Goal: Check status: Check status

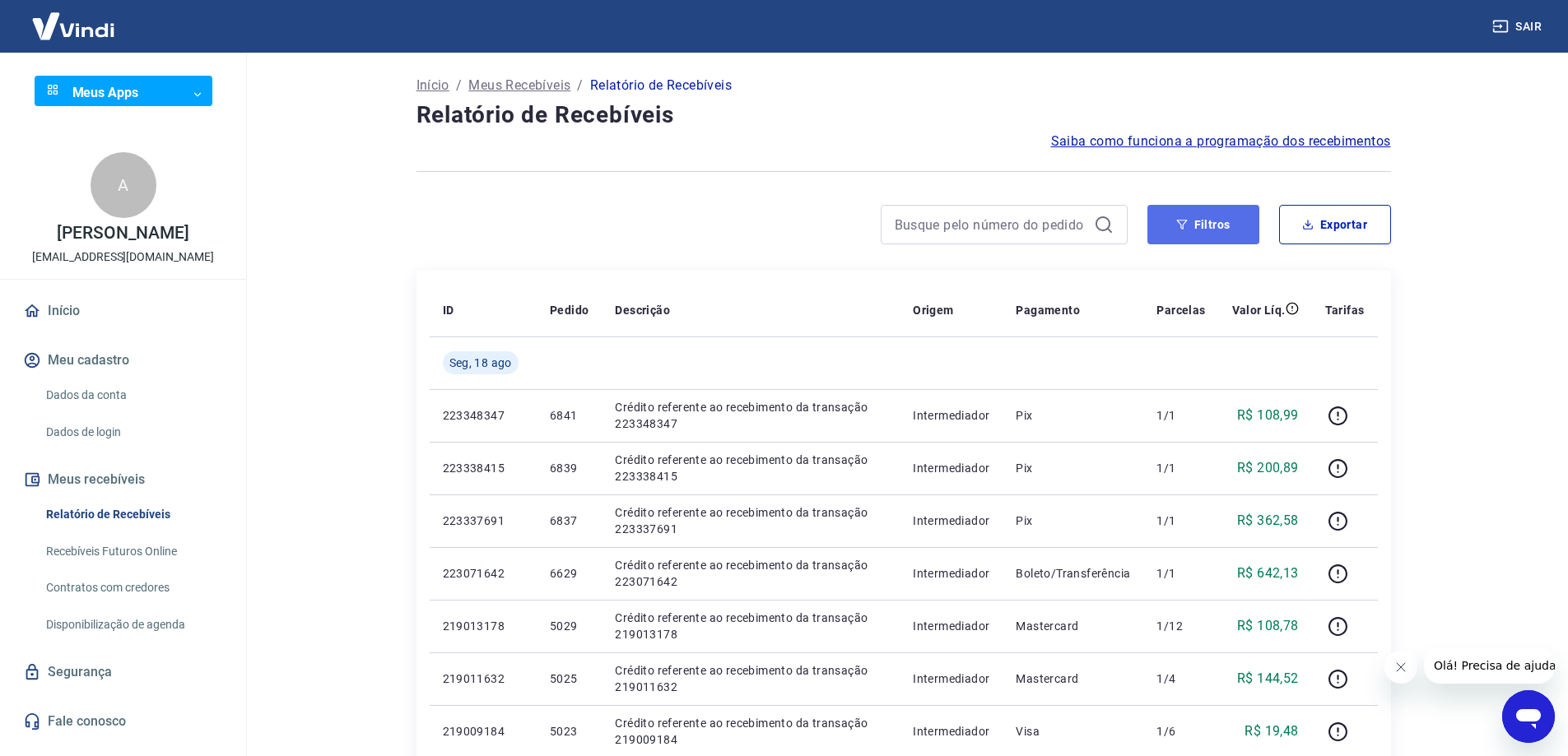
click at [1199, 227] on button "Filtros" at bounding box center [1203, 224] width 112 height 39
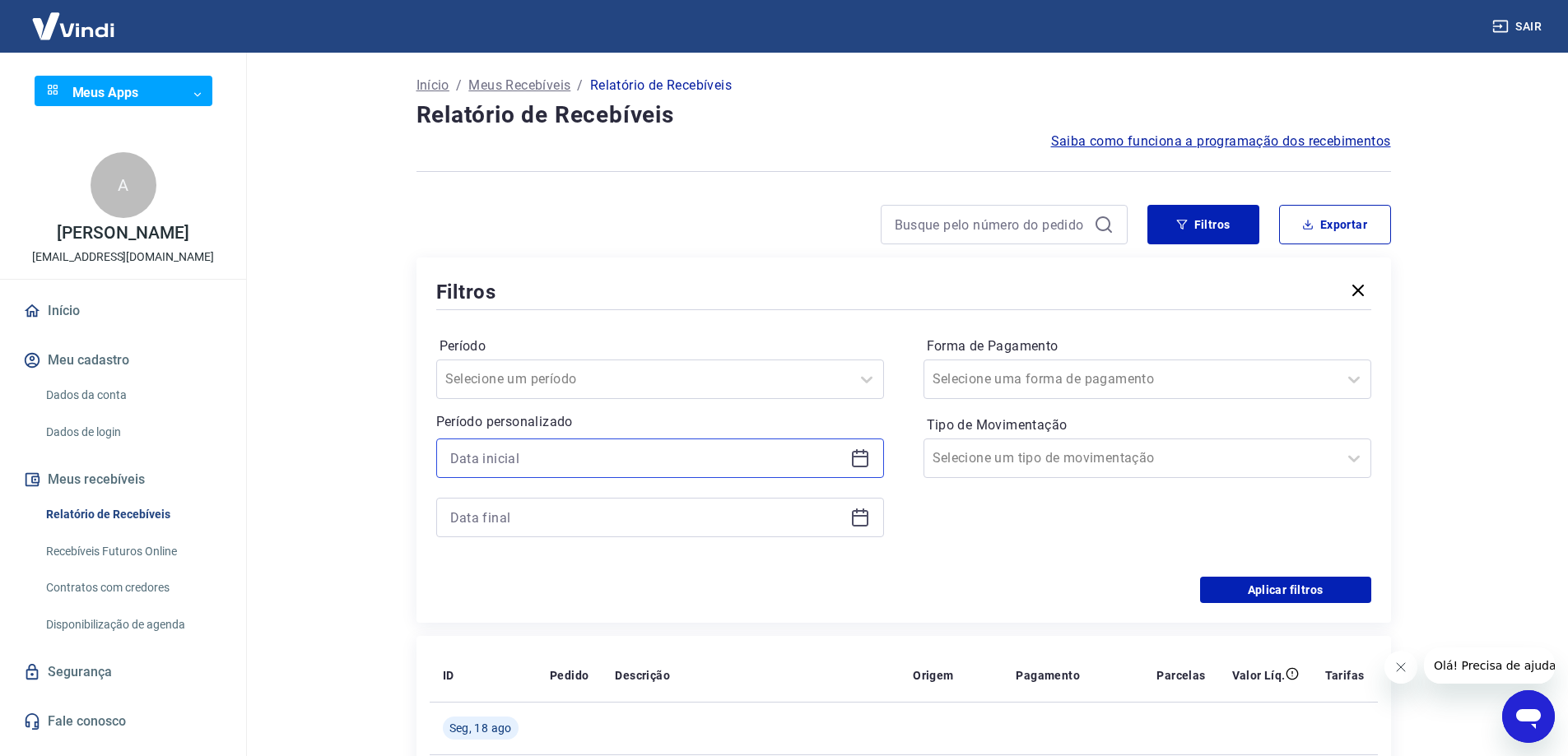
click at [603, 453] on input at bounding box center [647, 459] width 393 height 25
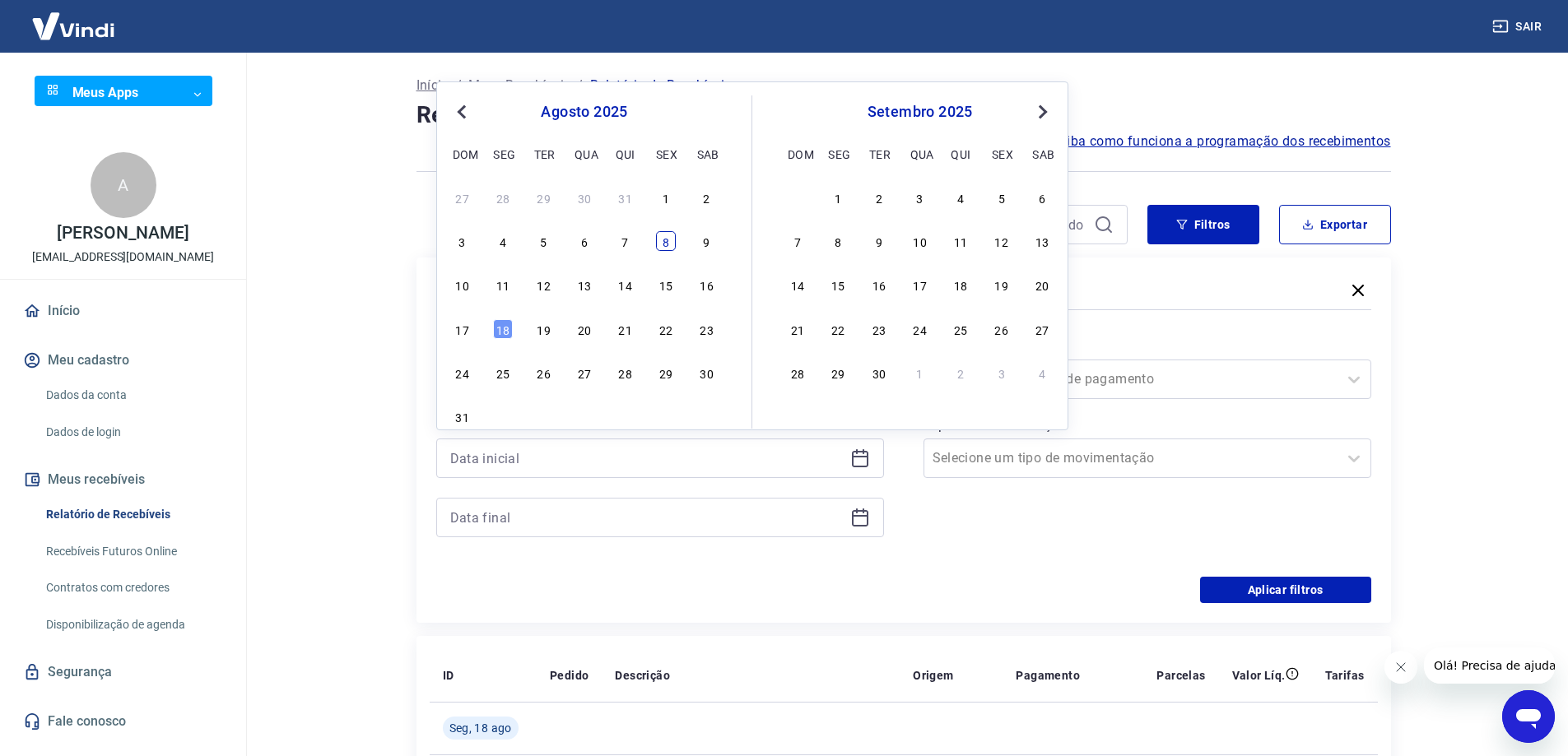
click at [668, 248] on div "8" at bounding box center [666, 241] width 20 height 20
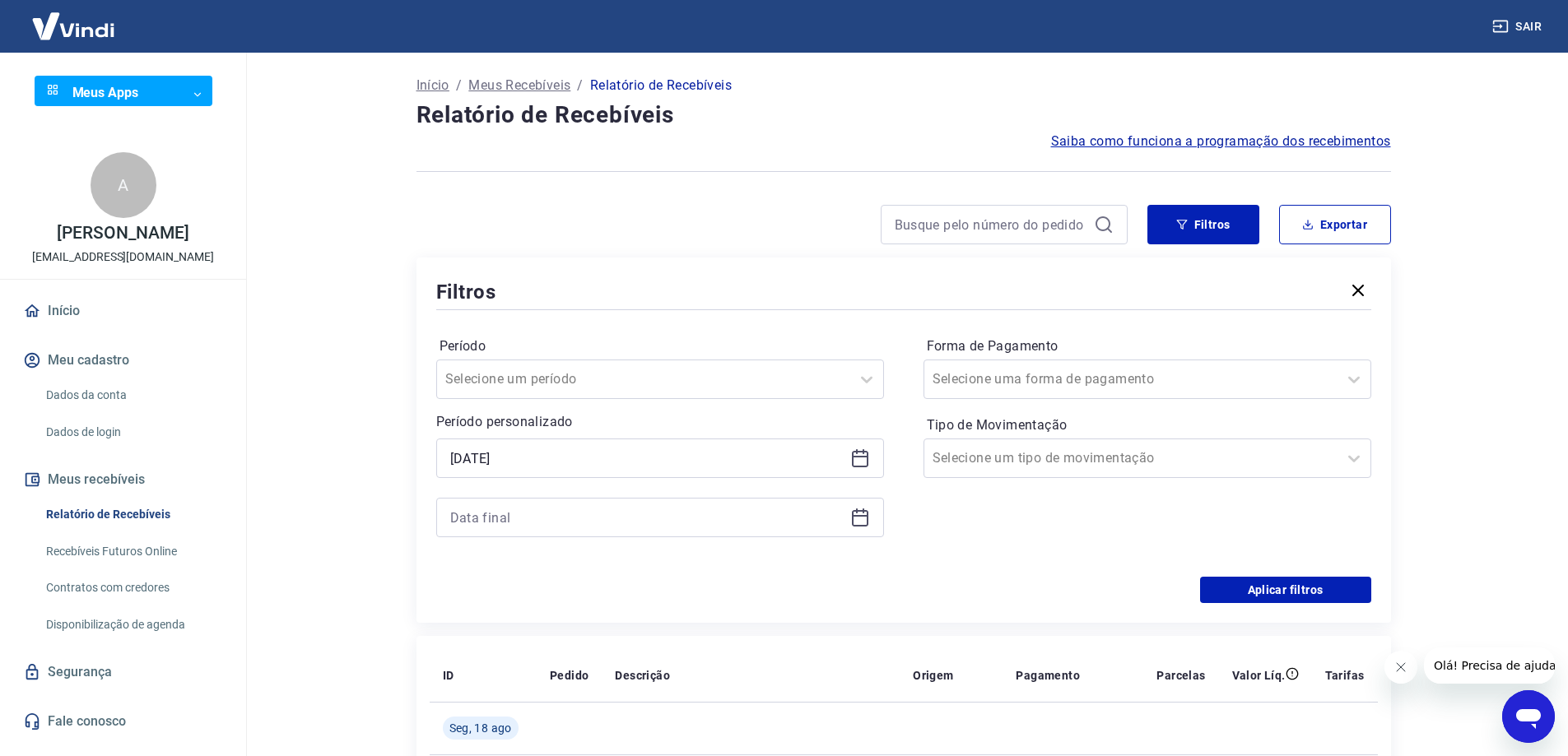
type input "08/08/2025"
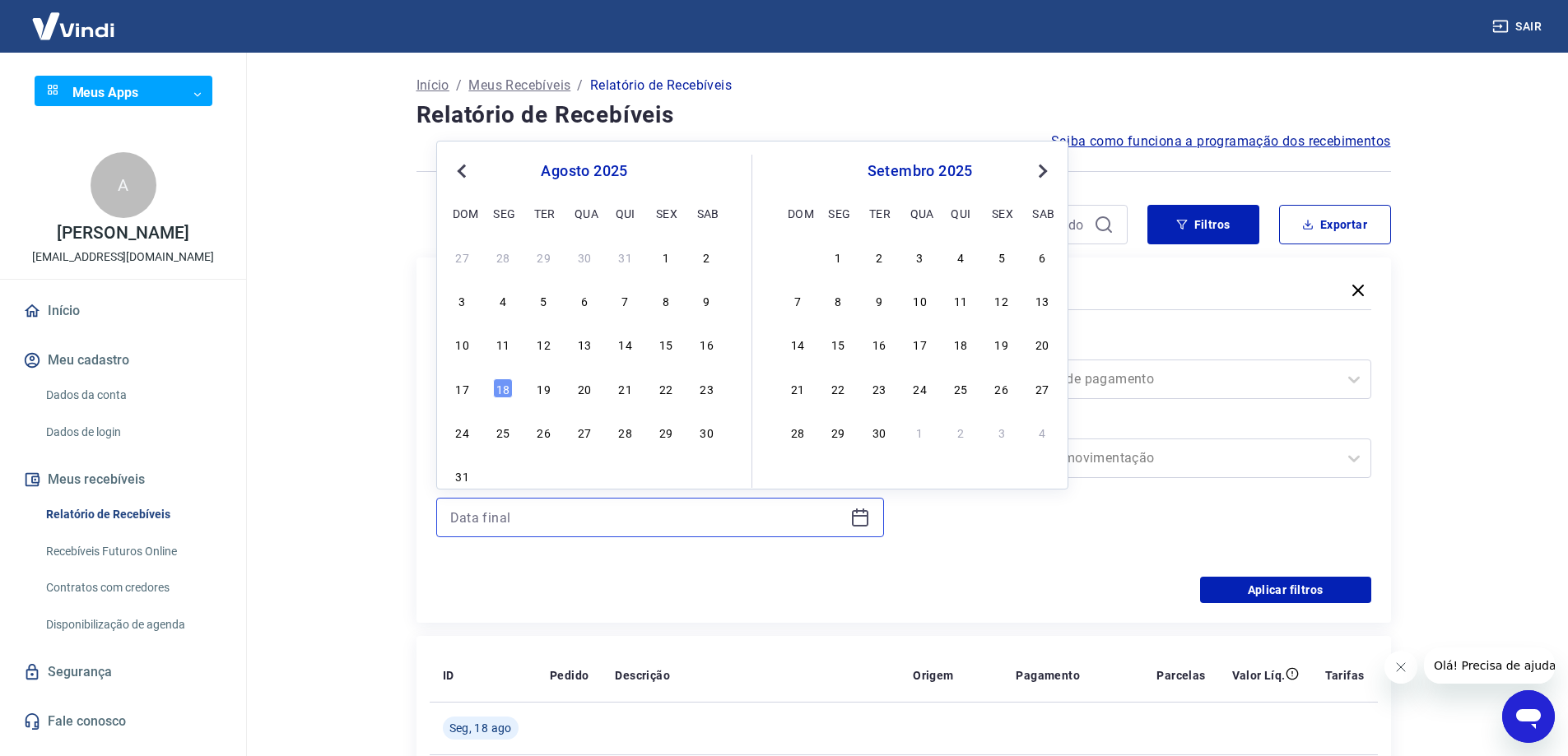
click at [572, 513] on input at bounding box center [647, 518] width 393 height 25
click at [627, 308] on div "7" at bounding box center [626, 300] width 20 height 20
type input "07/08/2025"
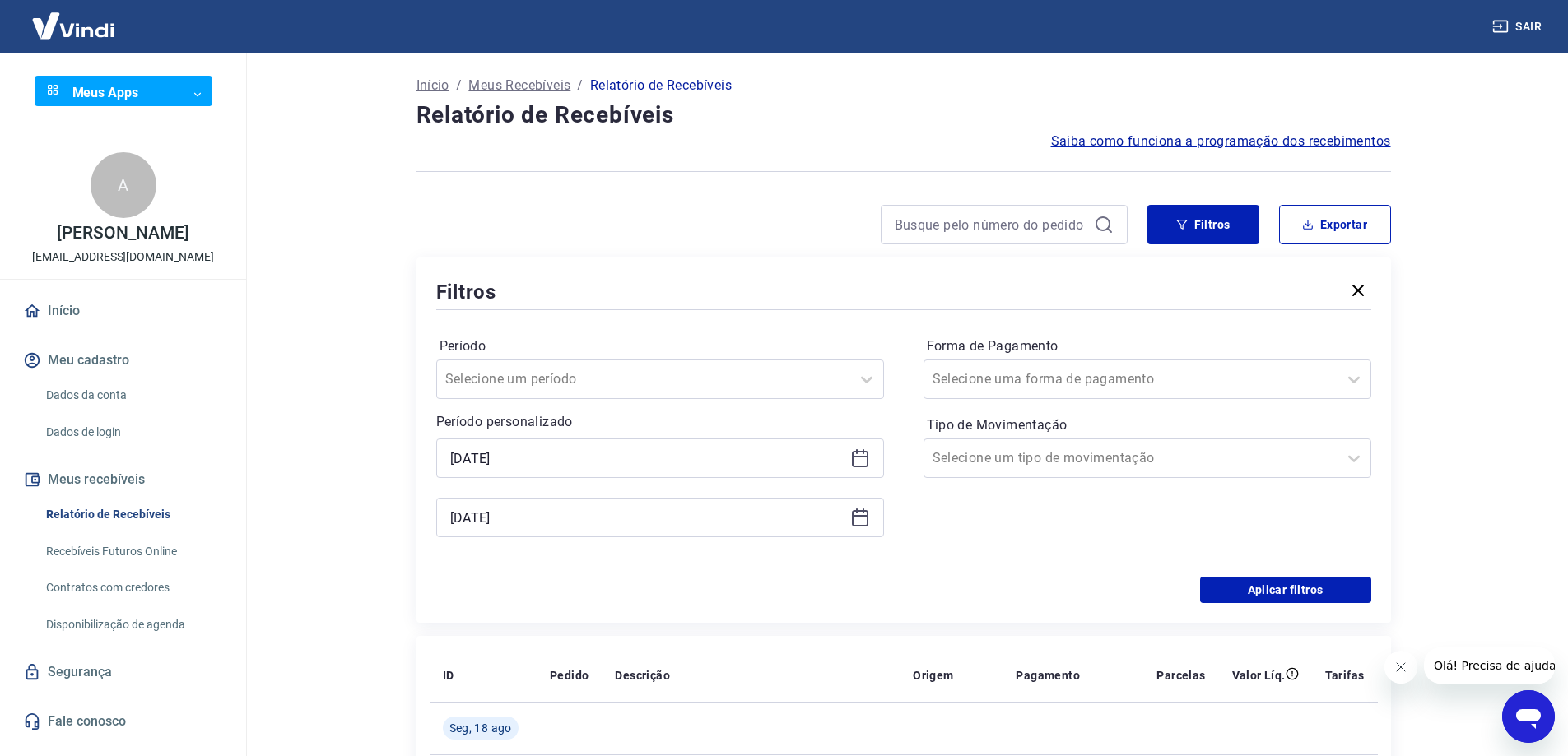
click at [860, 455] on icon at bounding box center [860, 459] width 20 height 20
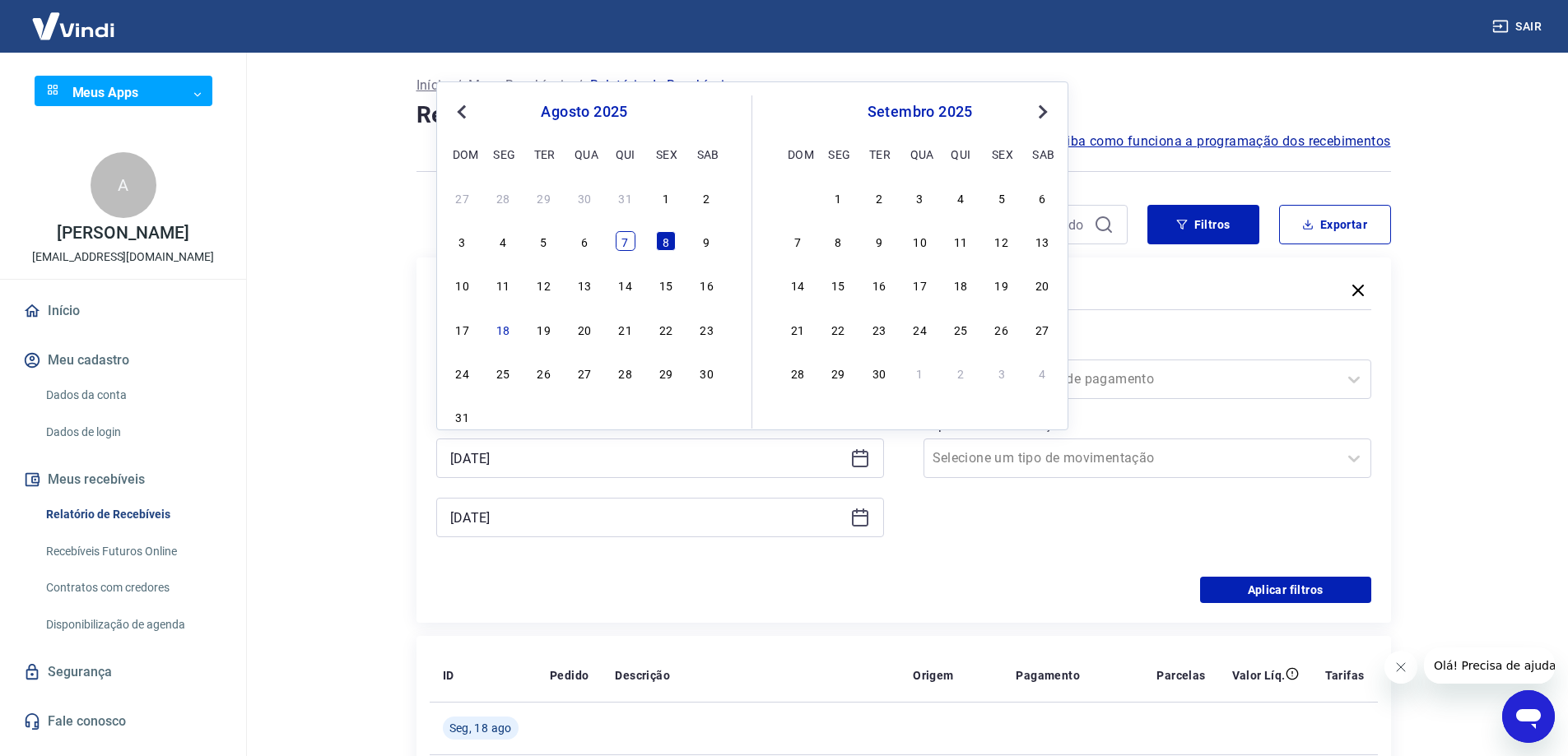
click at [624, 240] on div "7" at bounding box center [626, 241] width 20 height 20
type input "07/08/2025"
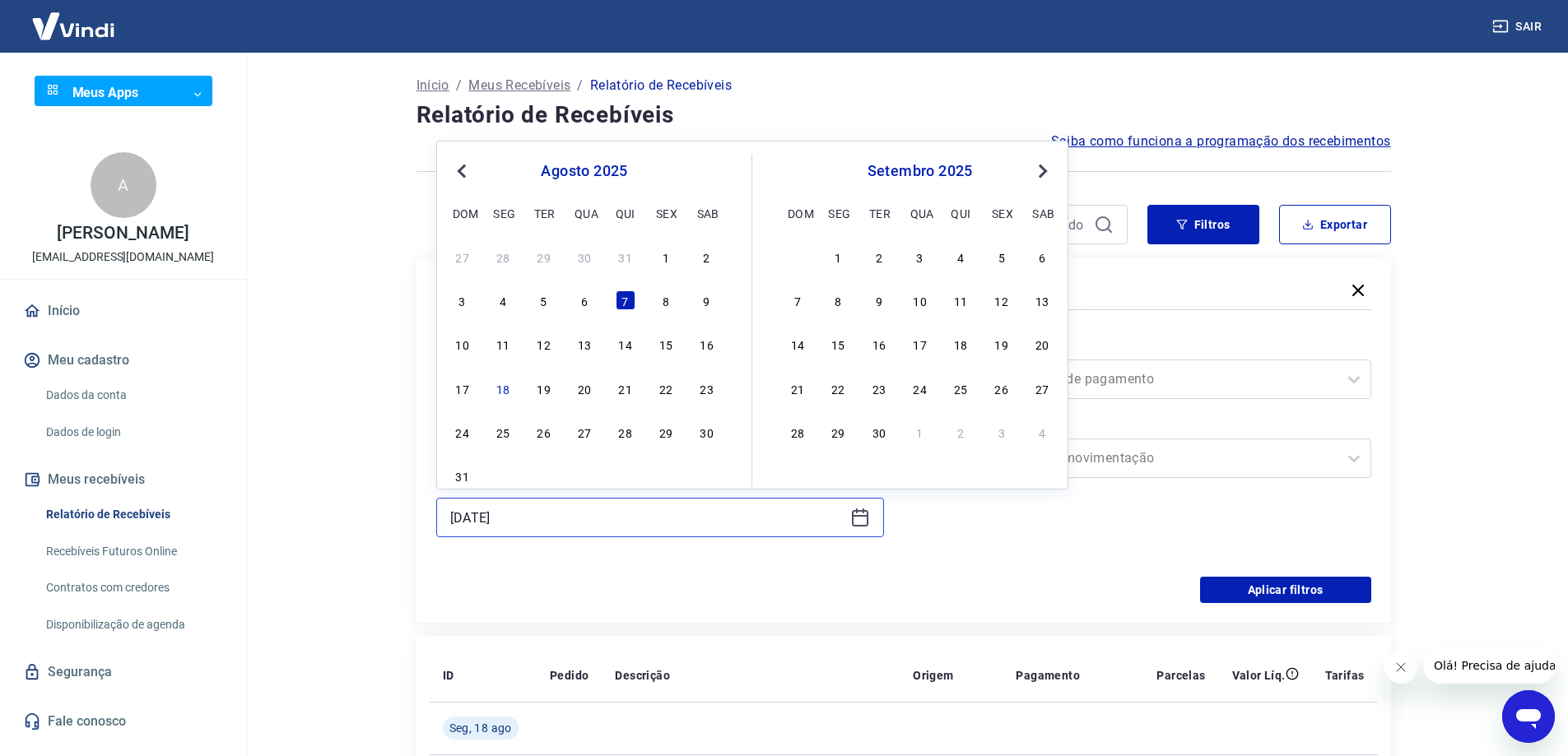
click at [527, 514] on input "07/08/2025" at bounding box center [647, 518] width 393 height 25
click at [506, 346] on div "11" at bounding box center [503, 344] width 20 height 20
type input "11/08/2025"
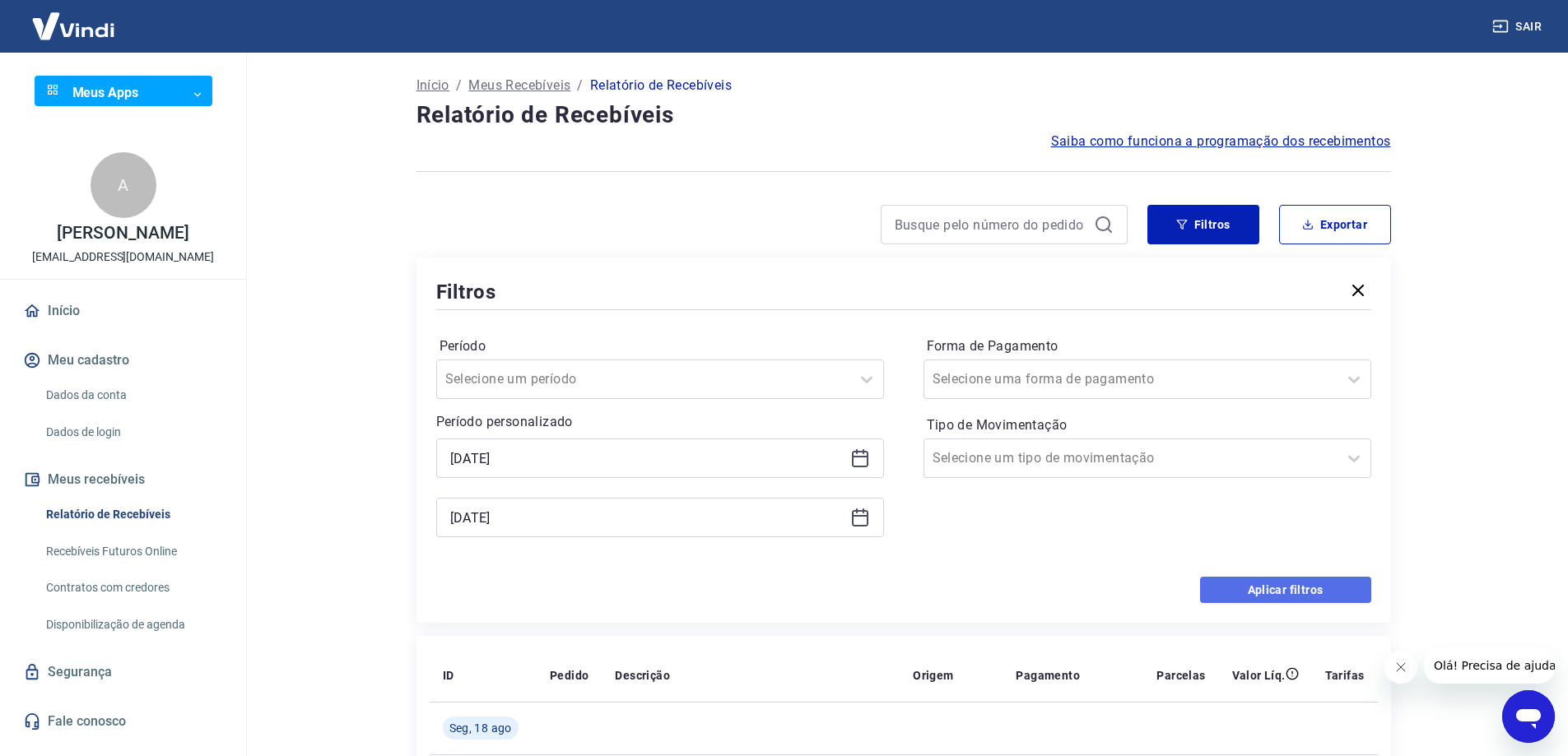
click at [1310, 589] on button "Aplicar filtros" at bounding box center [1285, 590] width 171 height 27
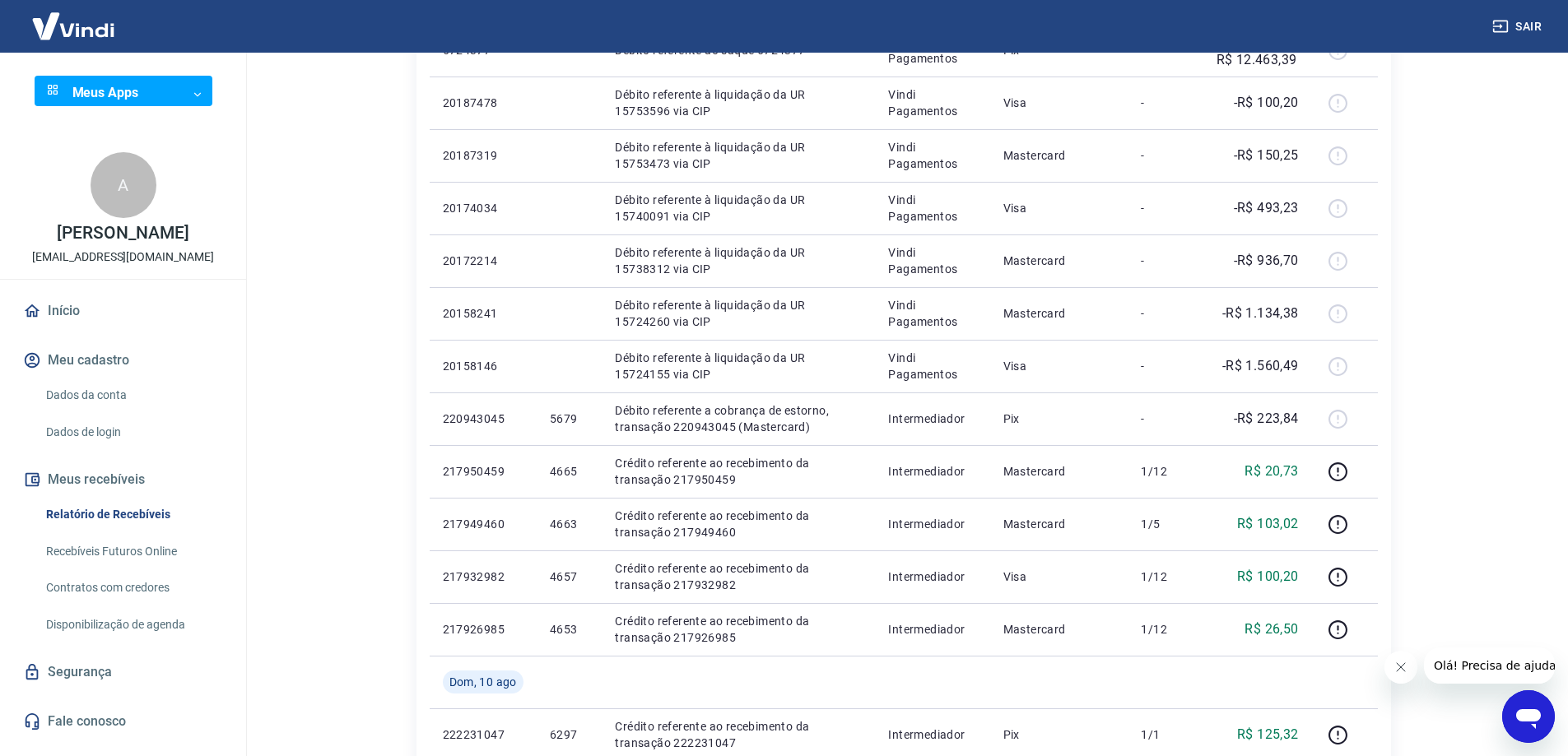
scroll to position [1010, 0]
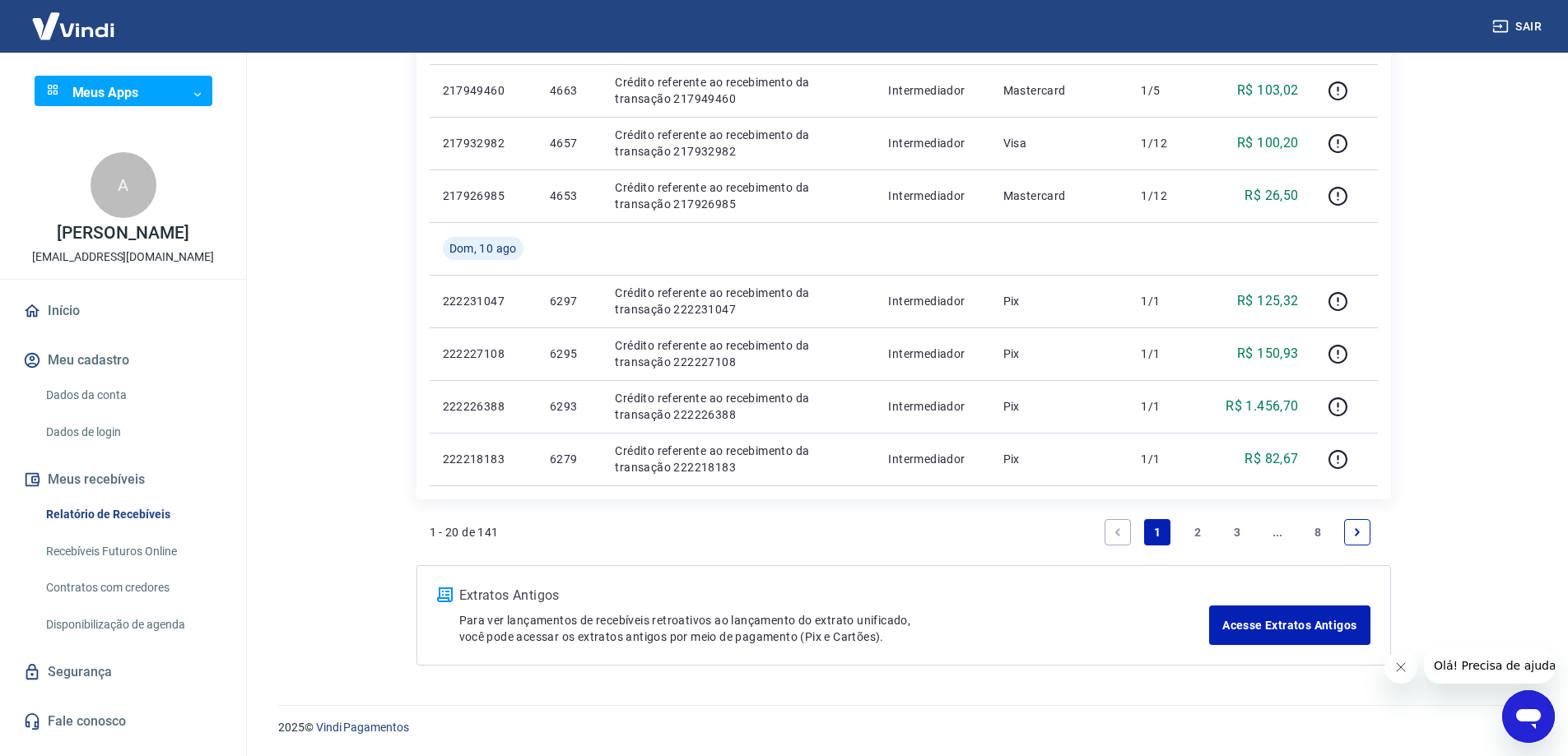
click at [1198, 531] on link "2" at bounding box center [1197, 532] width 27 height 27
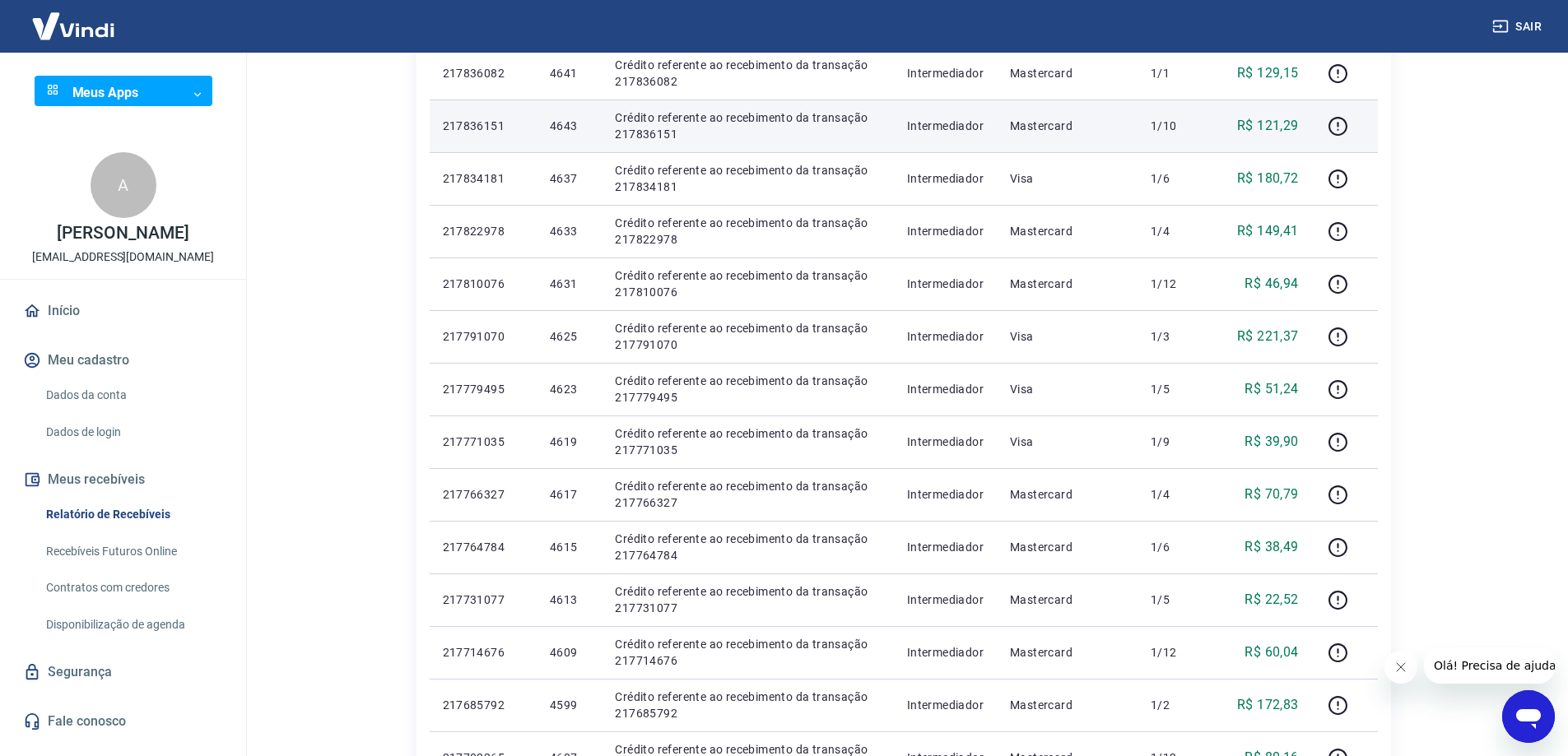
scroll to position [957, 0]
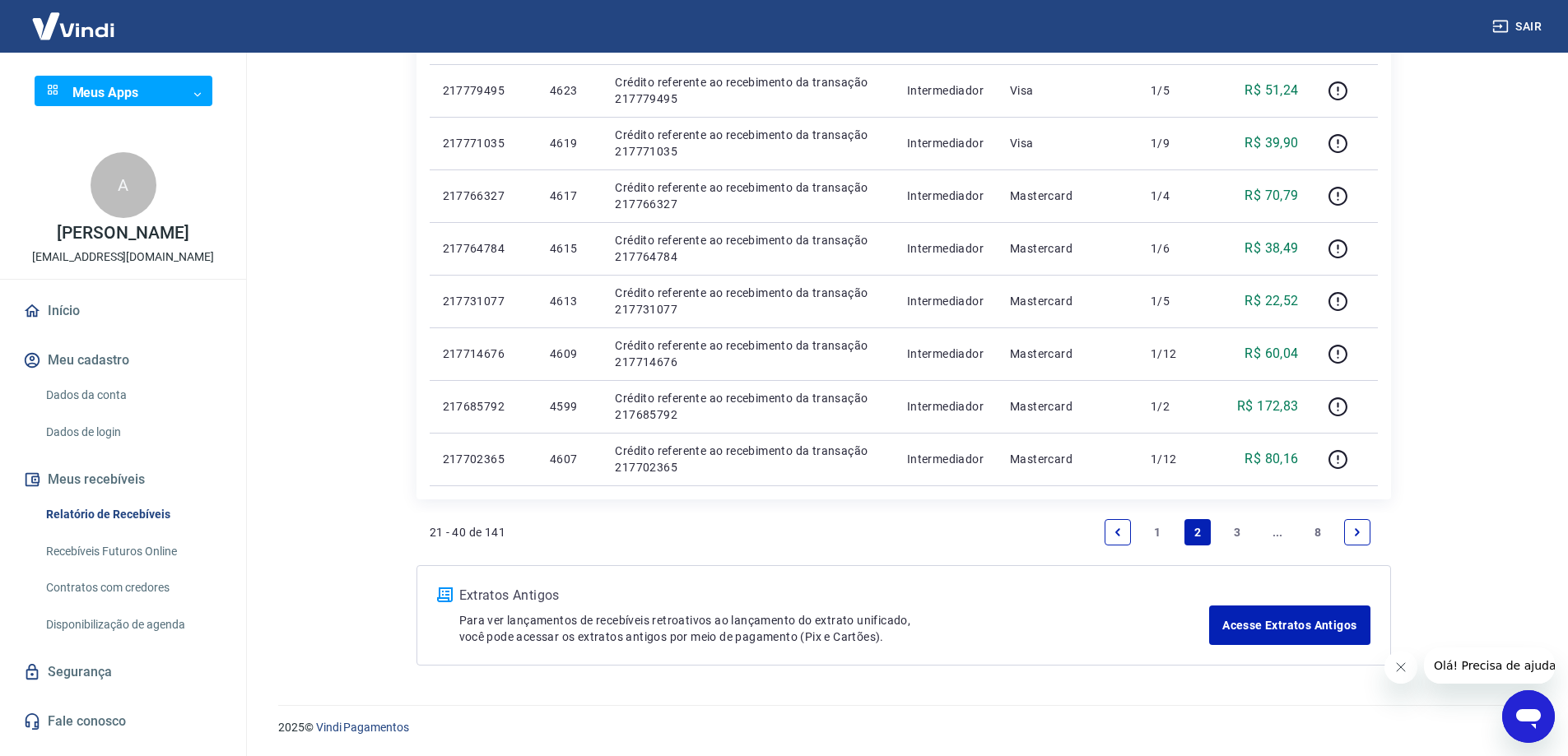
click at [1237, 529] on link "3" at bounding box center [1238, 532] width 27 height 27
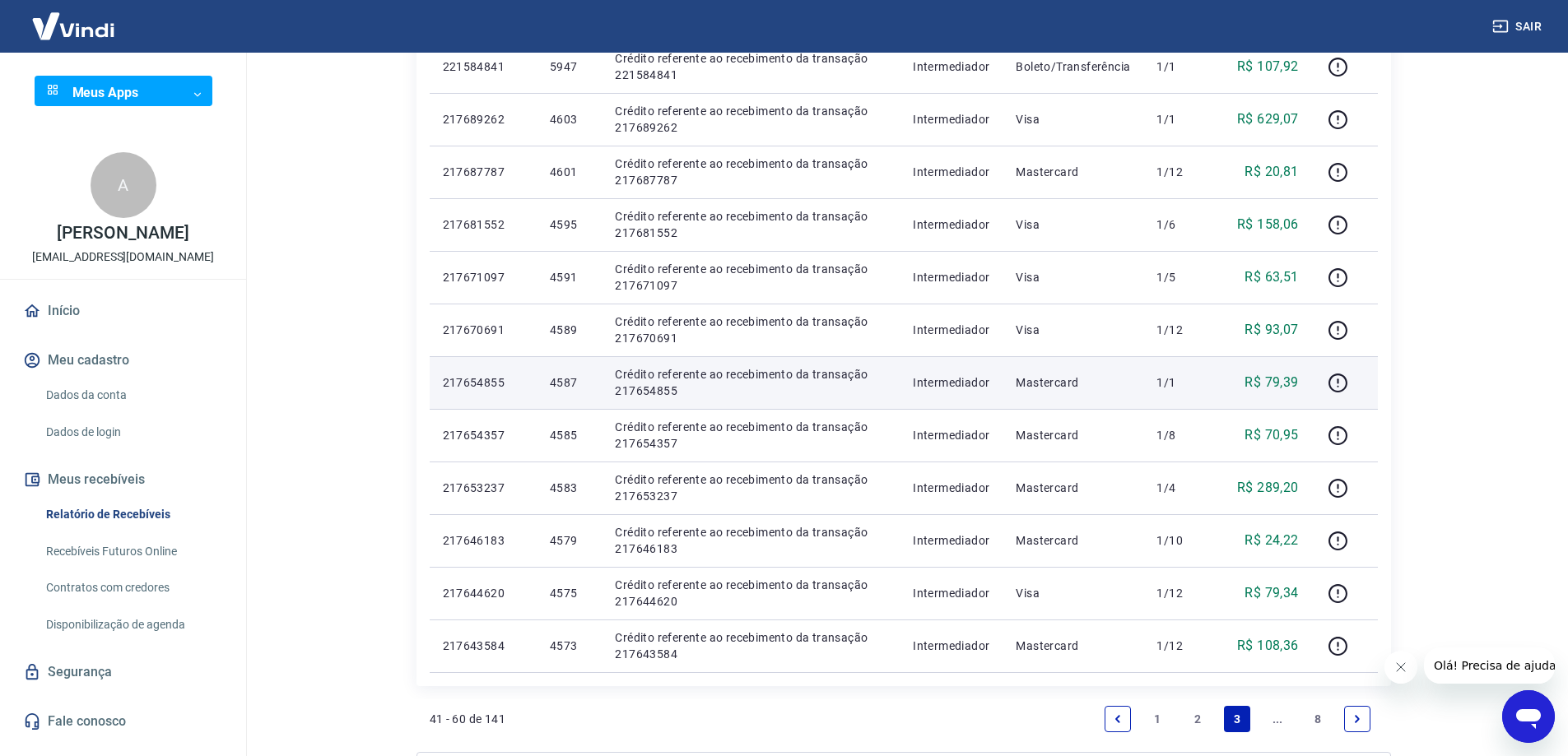
scroll to position [1010, 0]
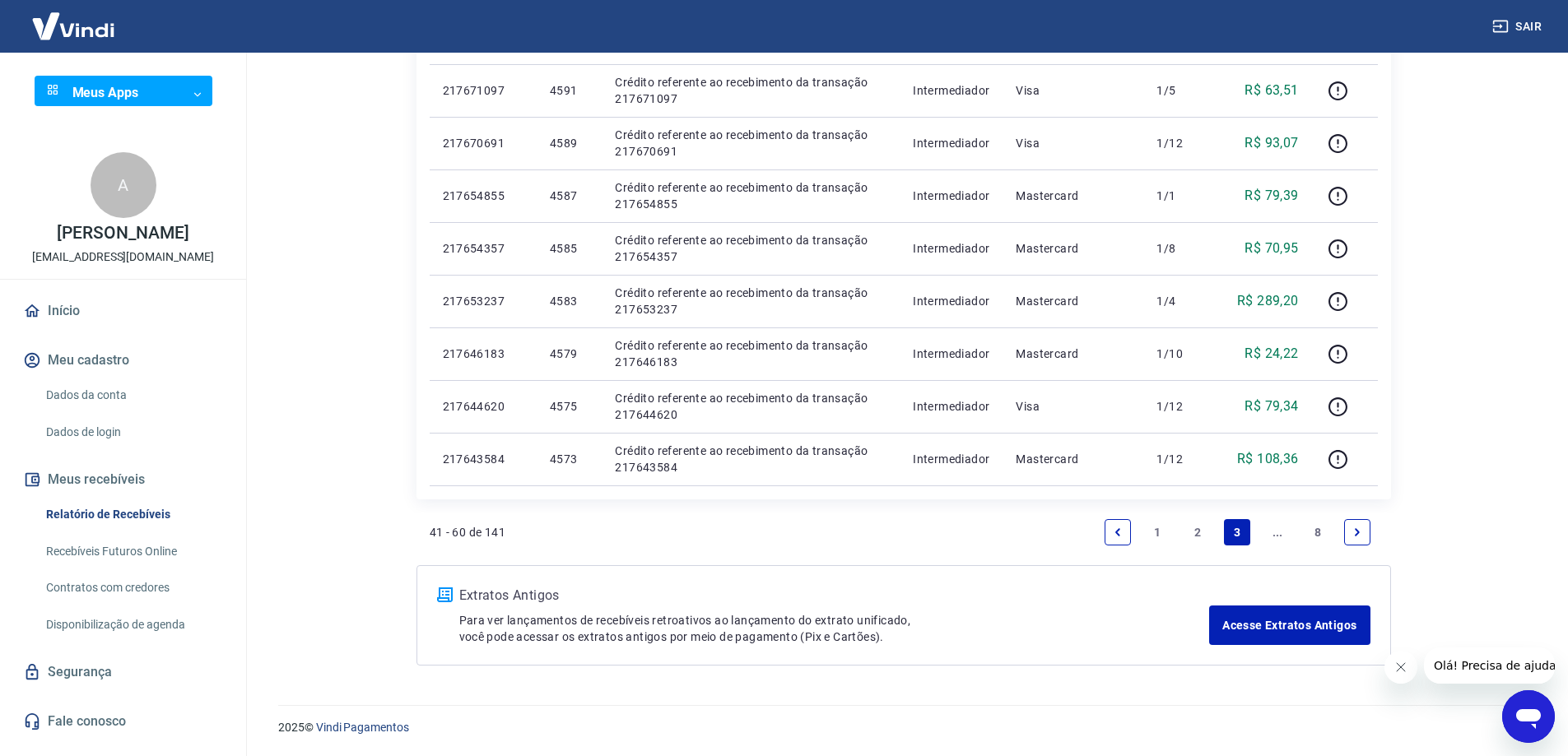
click at [1273, 532] on link "..." at bounding box center [1278, 532] width 27 height 27
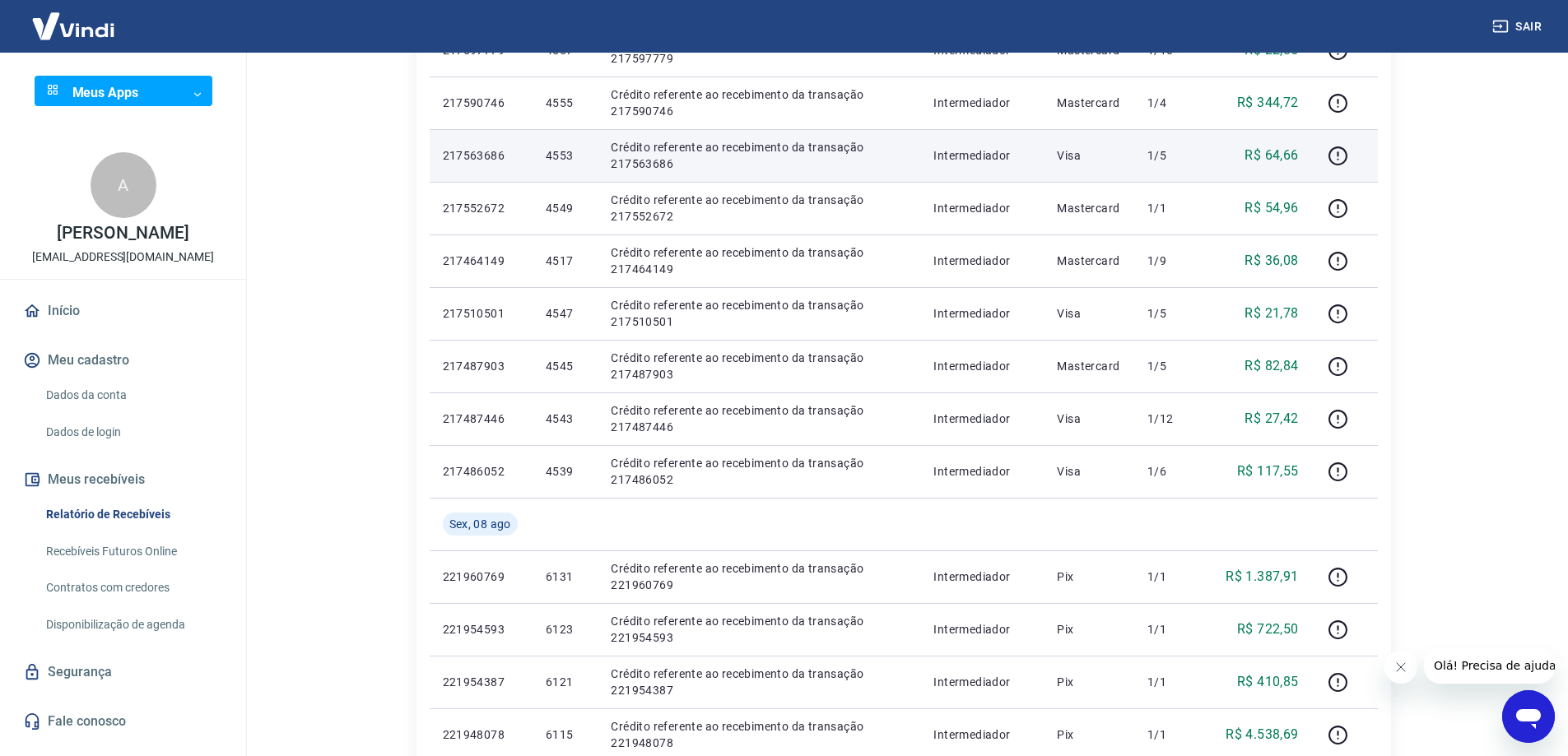
scroll to position [988, 0]
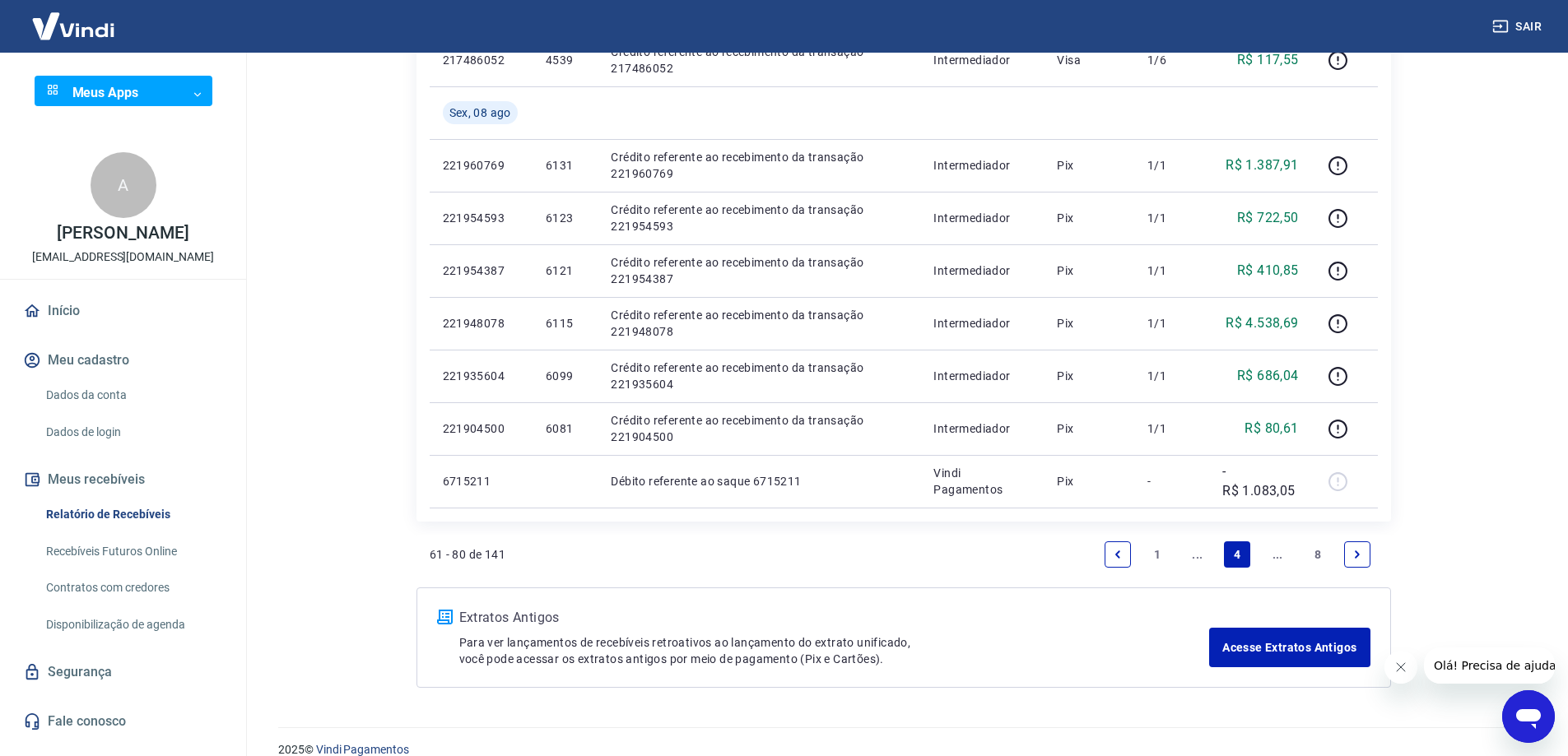
click at [1350, 555] on link "Next page" at bounding box center [1358, 555] width 27 height 27
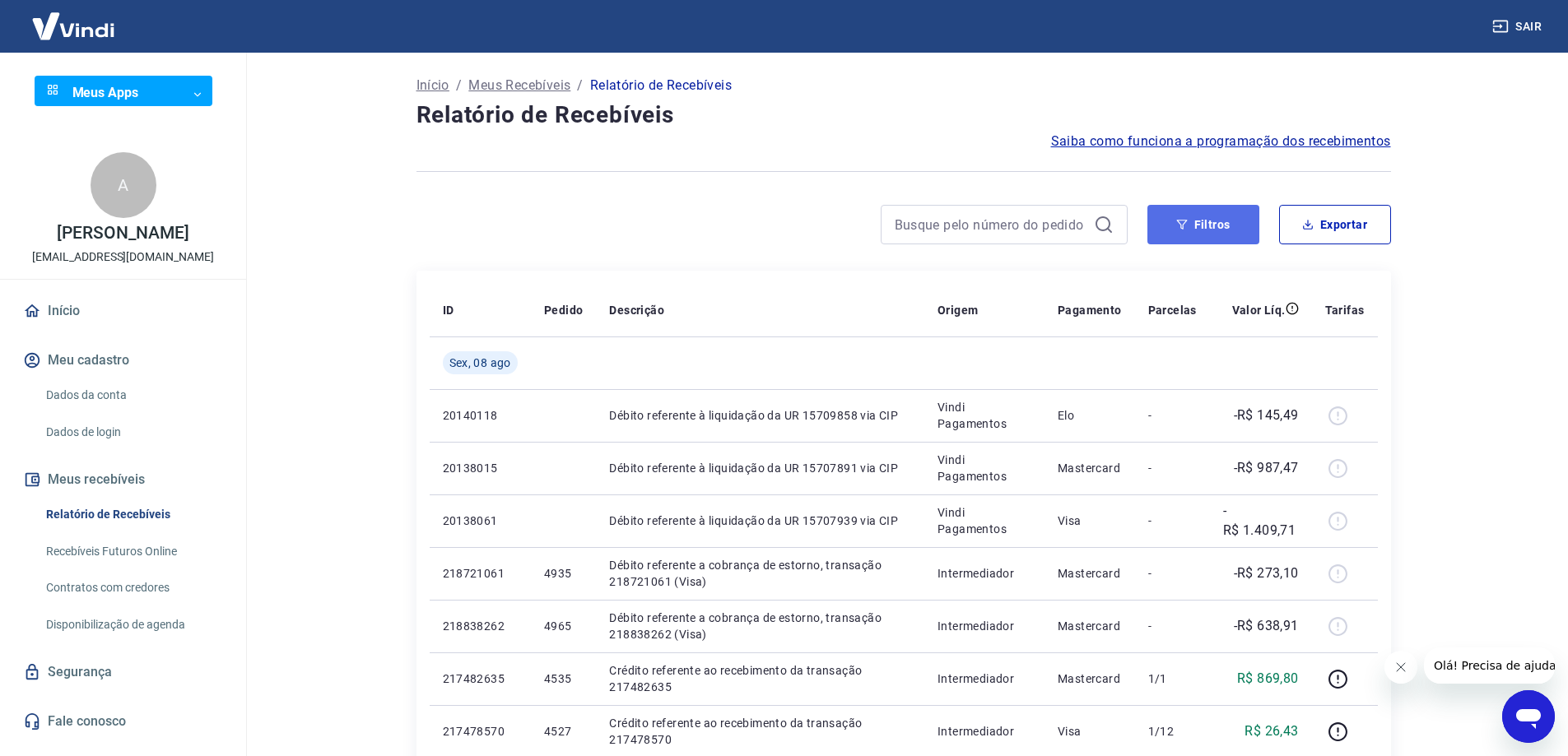
click at [1197, 234] on button "Filtros" at bounding box center [1203, 224] width 112 height 39
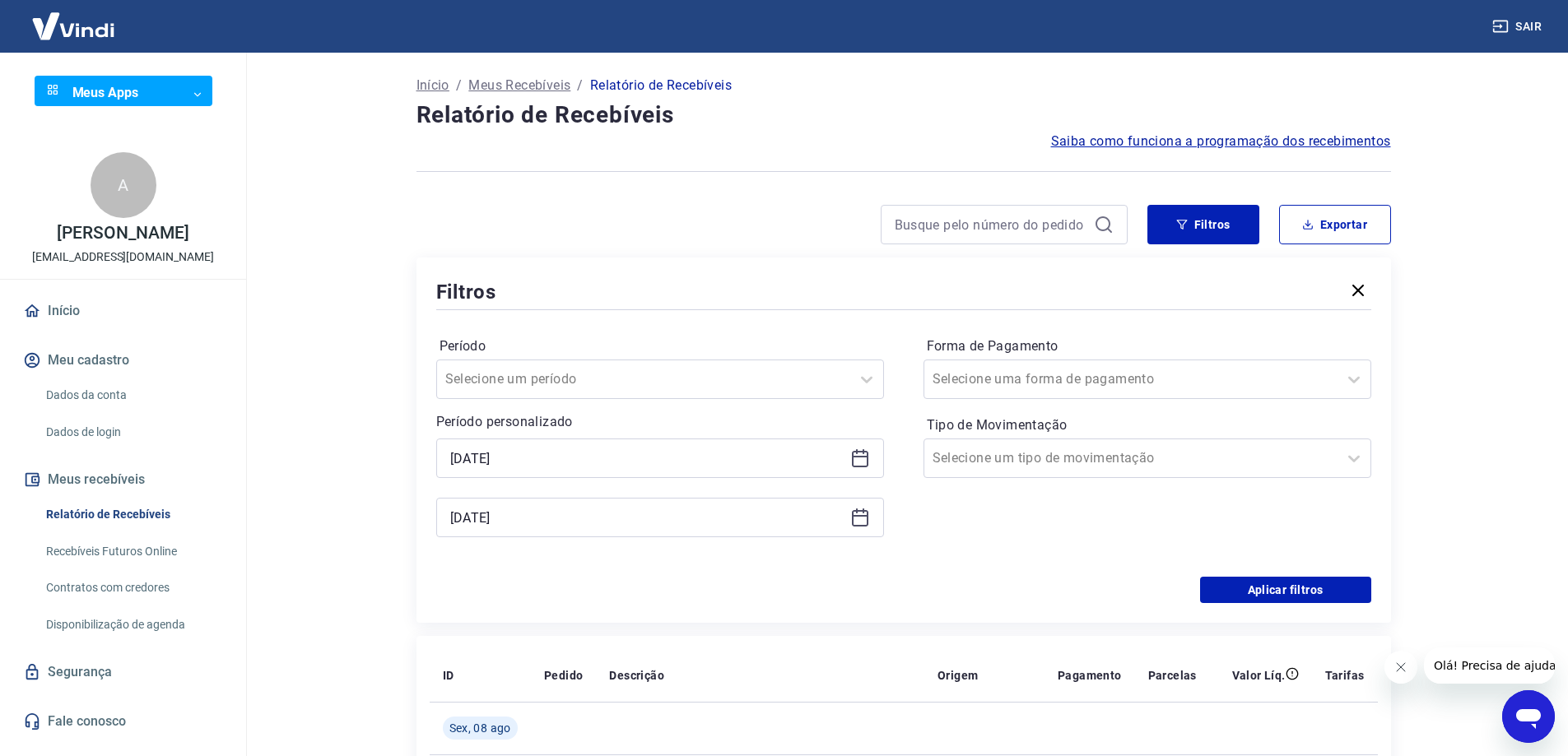
click at [868, 523] on icon at bounding box center [860, 519] width 17 height 17
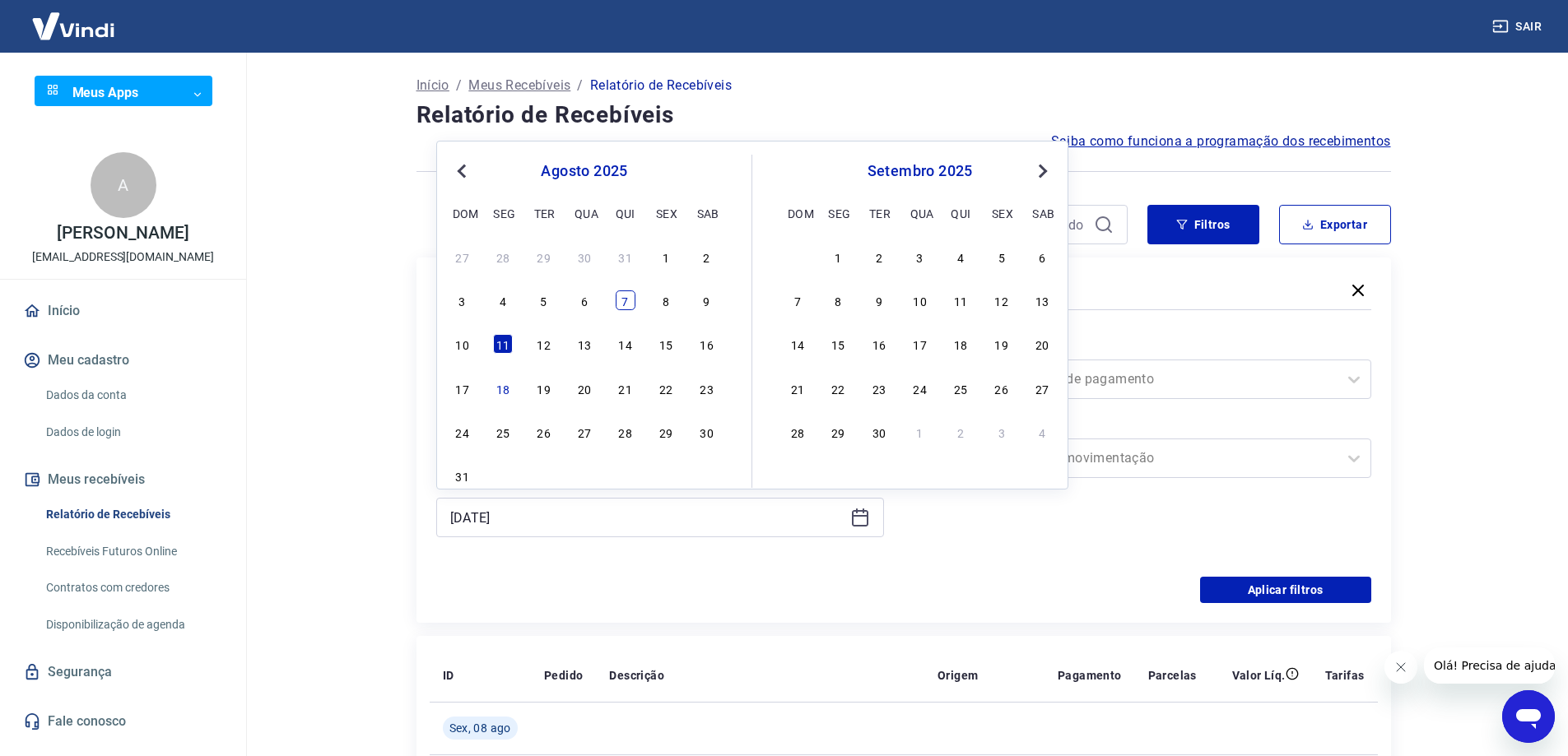
click at [622, 308] on div "7" at bounding box center [626, 300] width 20 height 20
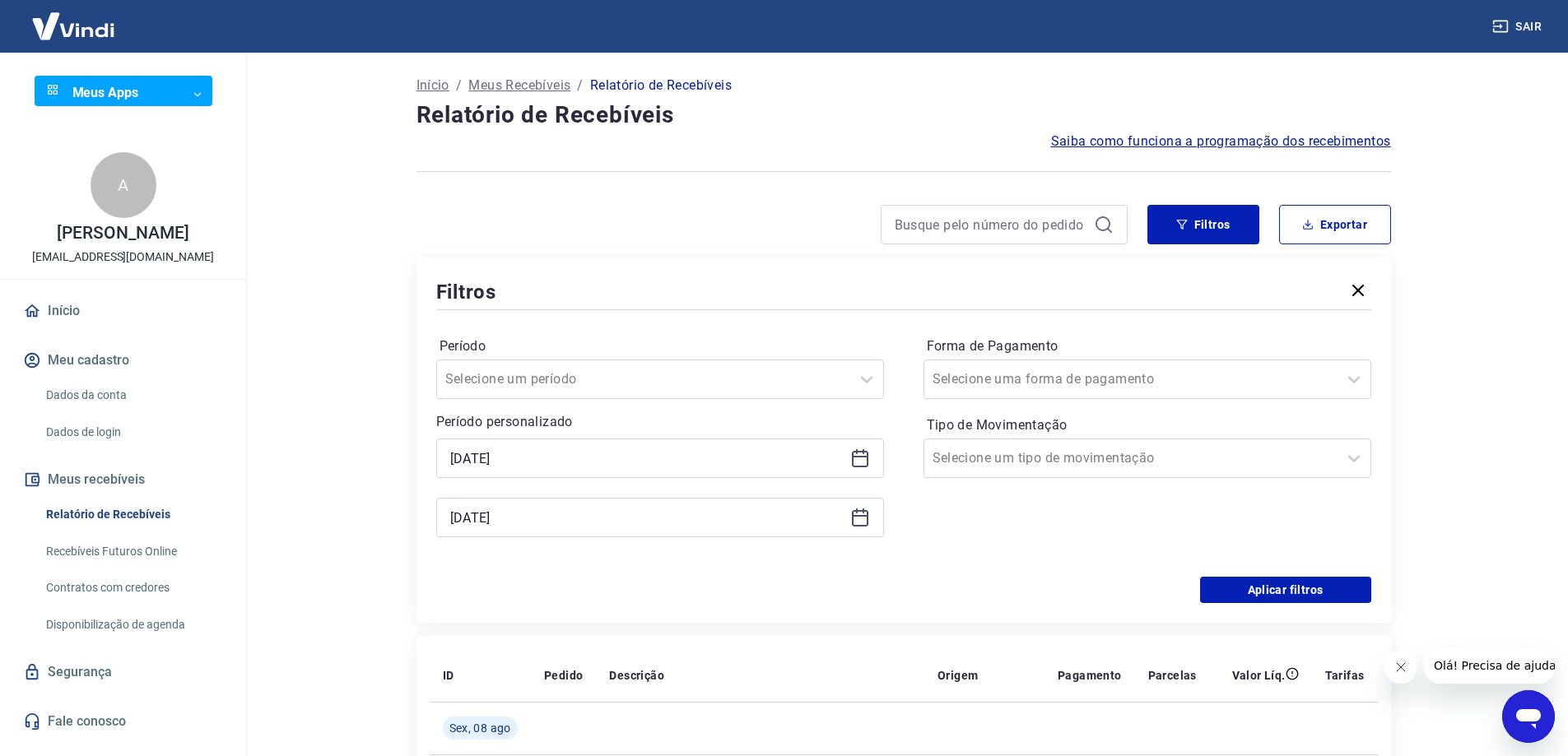
type input "07/08/2025"
click at [1174, 469] on div at bounding box center [1131, 459] width 396 height 23
drag, startPoint x: 990, startPoint y: 581, endPoint x: 1039, endPoint y: 586, distance: 49.3
click at [990, 582] on div "Saída" at bounding box center [1147, 583] width 448 height 33
click at [1354, 589] on button "Aplicar filtros" at bounding box center [1285, 590] width 171 height 27
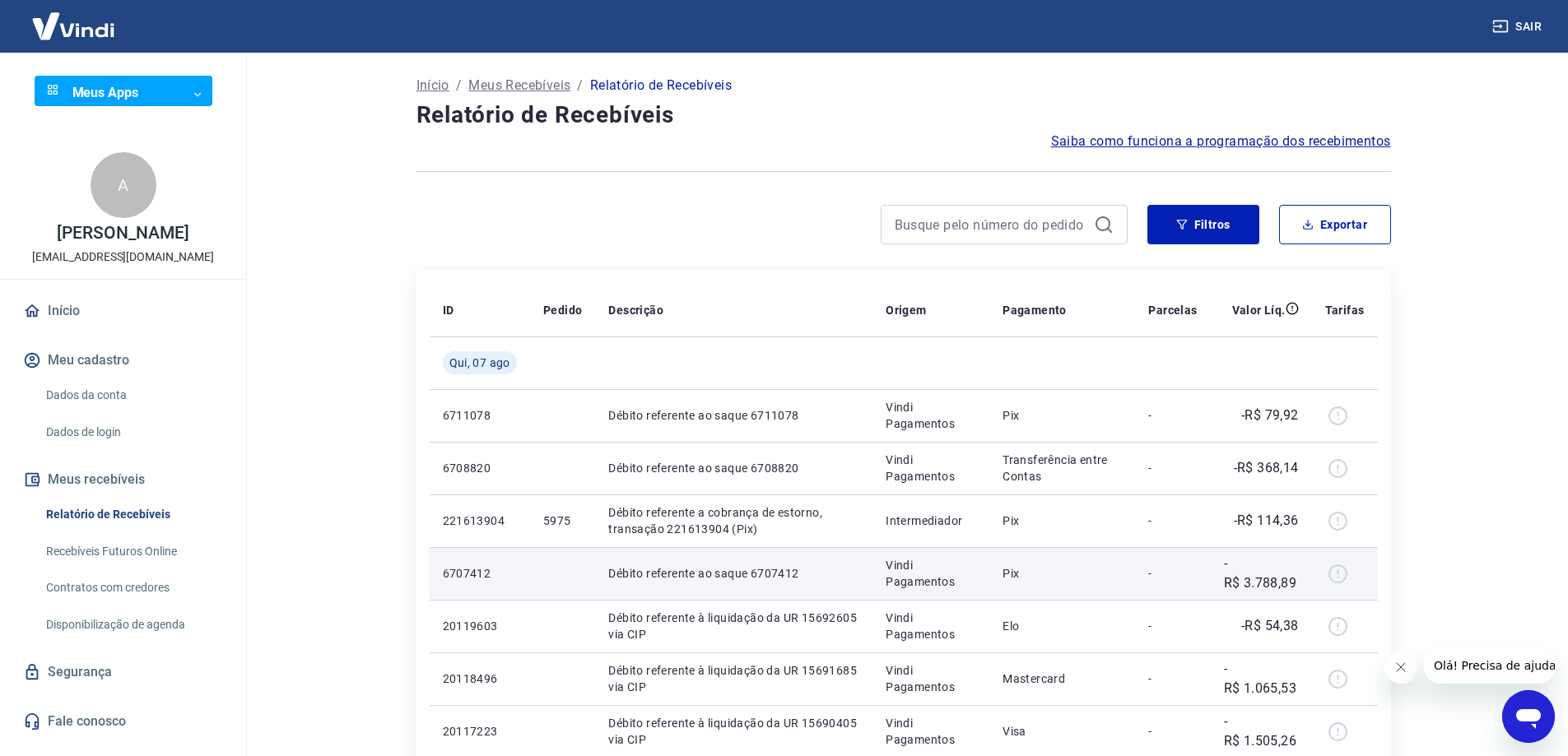
scroll to position [164, 0]
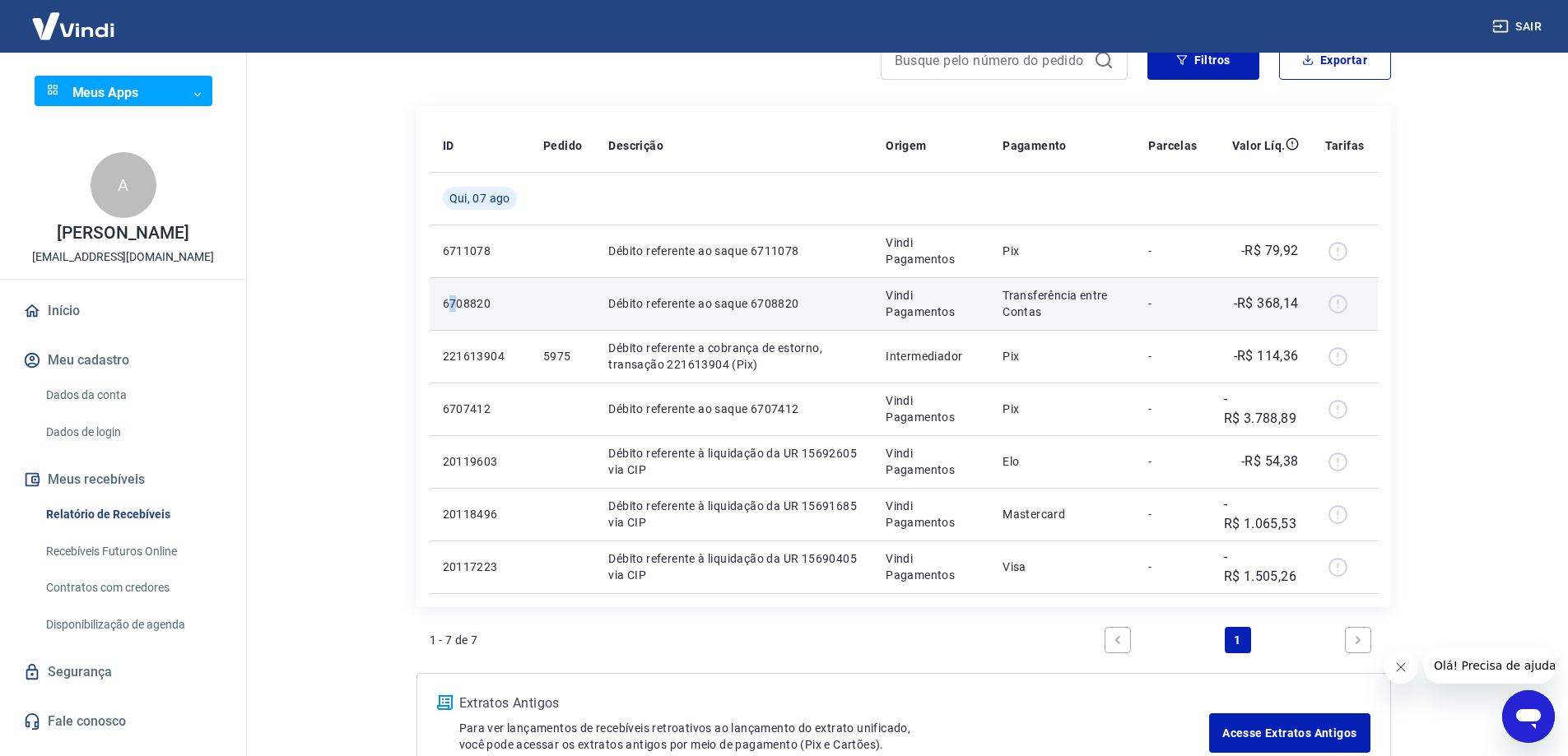
click at [453, 305] on p "6708820" at bounding box center [480, 304] width 74 height 17
drag, startPoint x: 435, startPoint y: 300, endPoint x: 491, endPoint y: 303, distance: 56.1
click at [491, 303] on td "6708820" at bounding box center [480, 303] width 100 height 53
copy p "6708820"
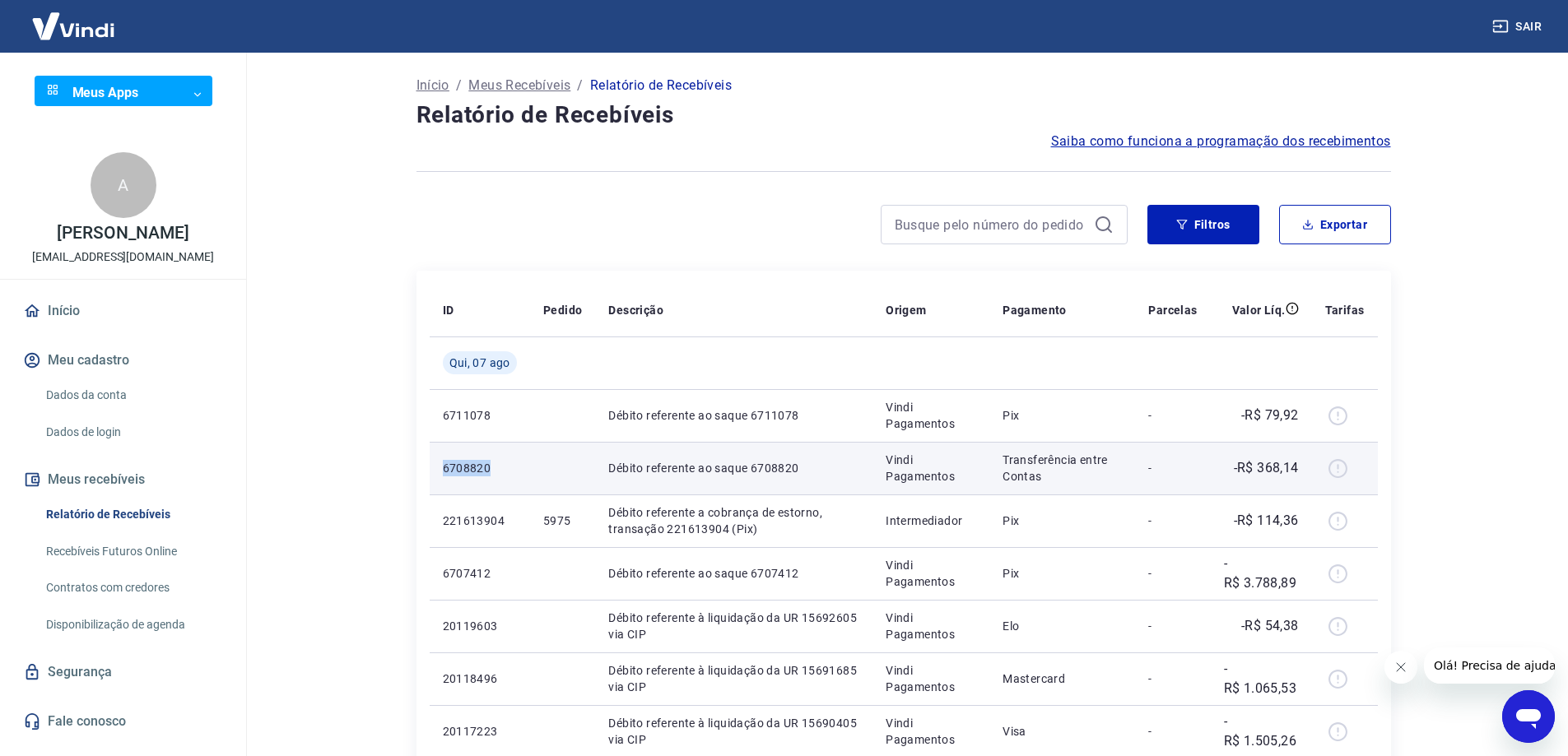
scroll to position [83, 0]
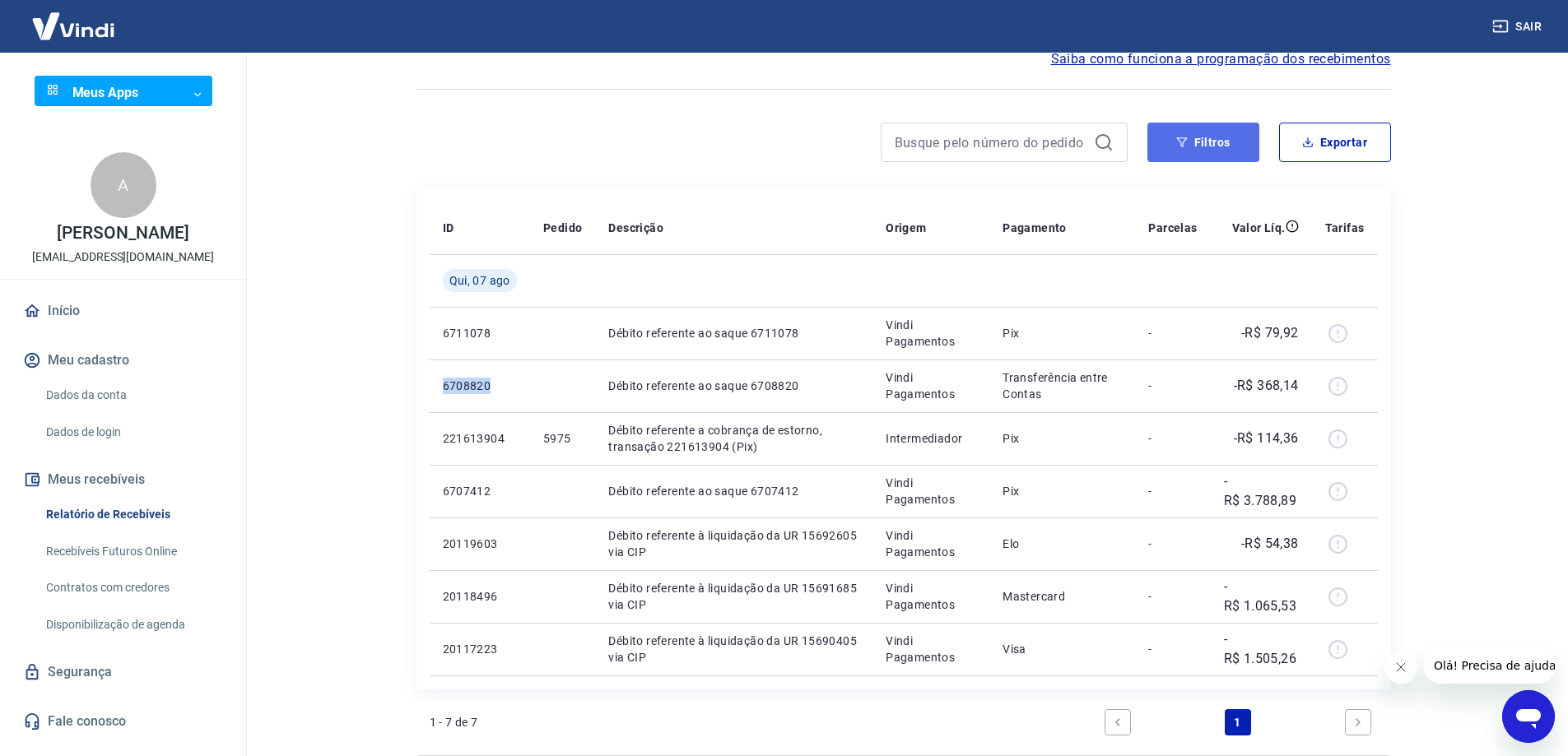
click at [1190, 143] on button "Filtros" at bounding box center [1203, 142] width 112 height 39
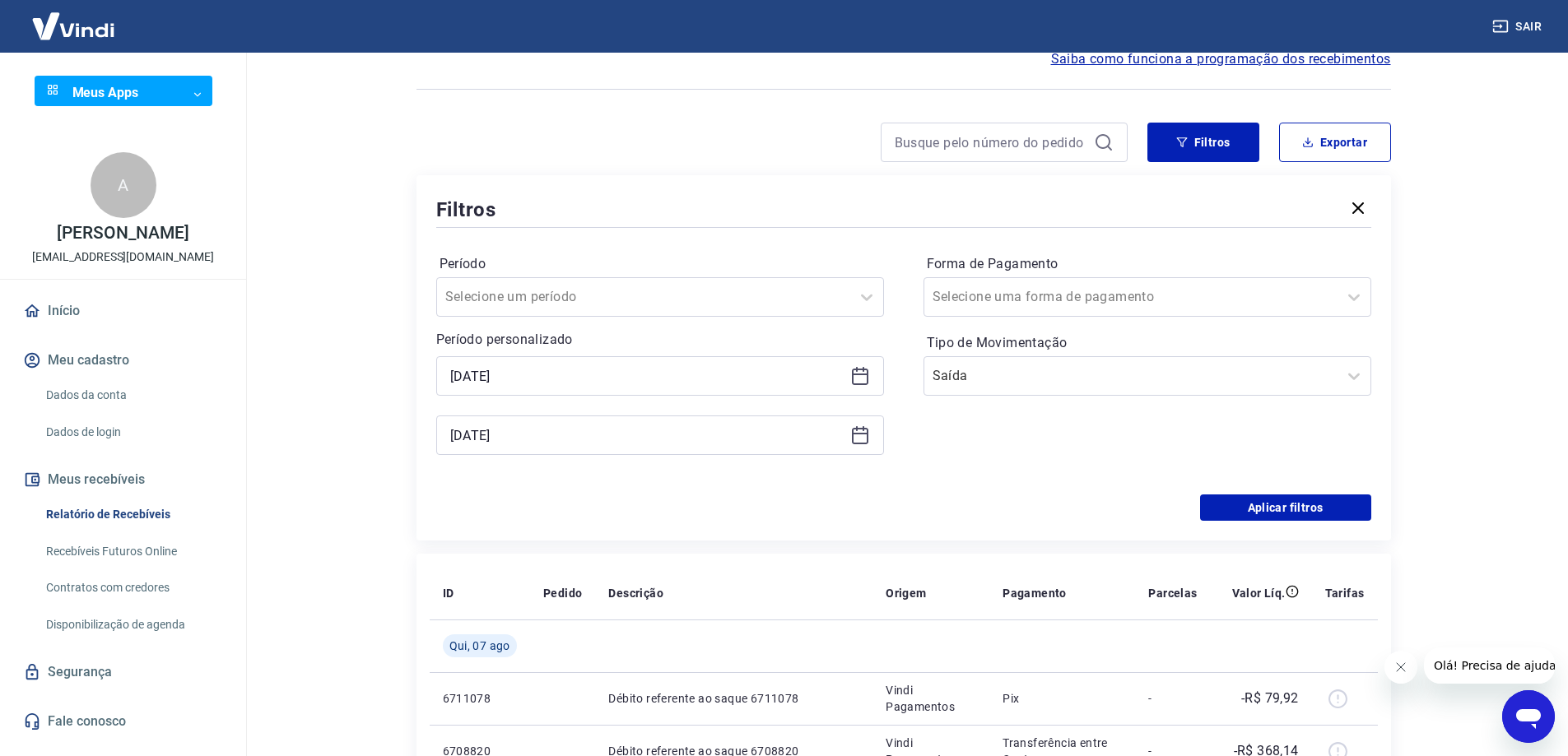
click at [855, 362] on div "07/08/2025" at bounding box center [660, 375] width 448 height 39
click at [854, 372] on icon at bounding box center [860, 376] width 20 height 20
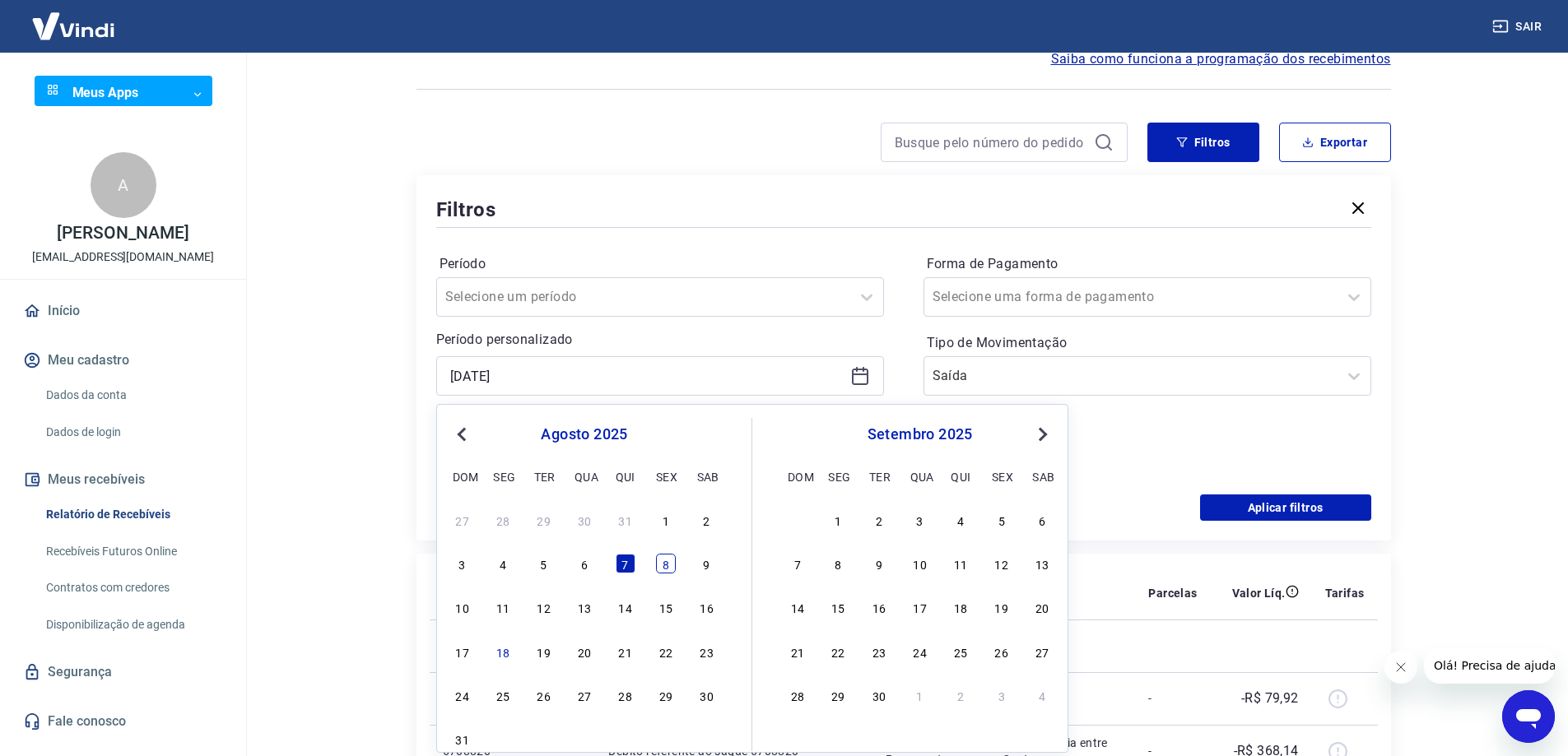
click at [666, 570] on div "8" at bounding box center [666, 564] width 20 height 20
type input "08/08/2025"
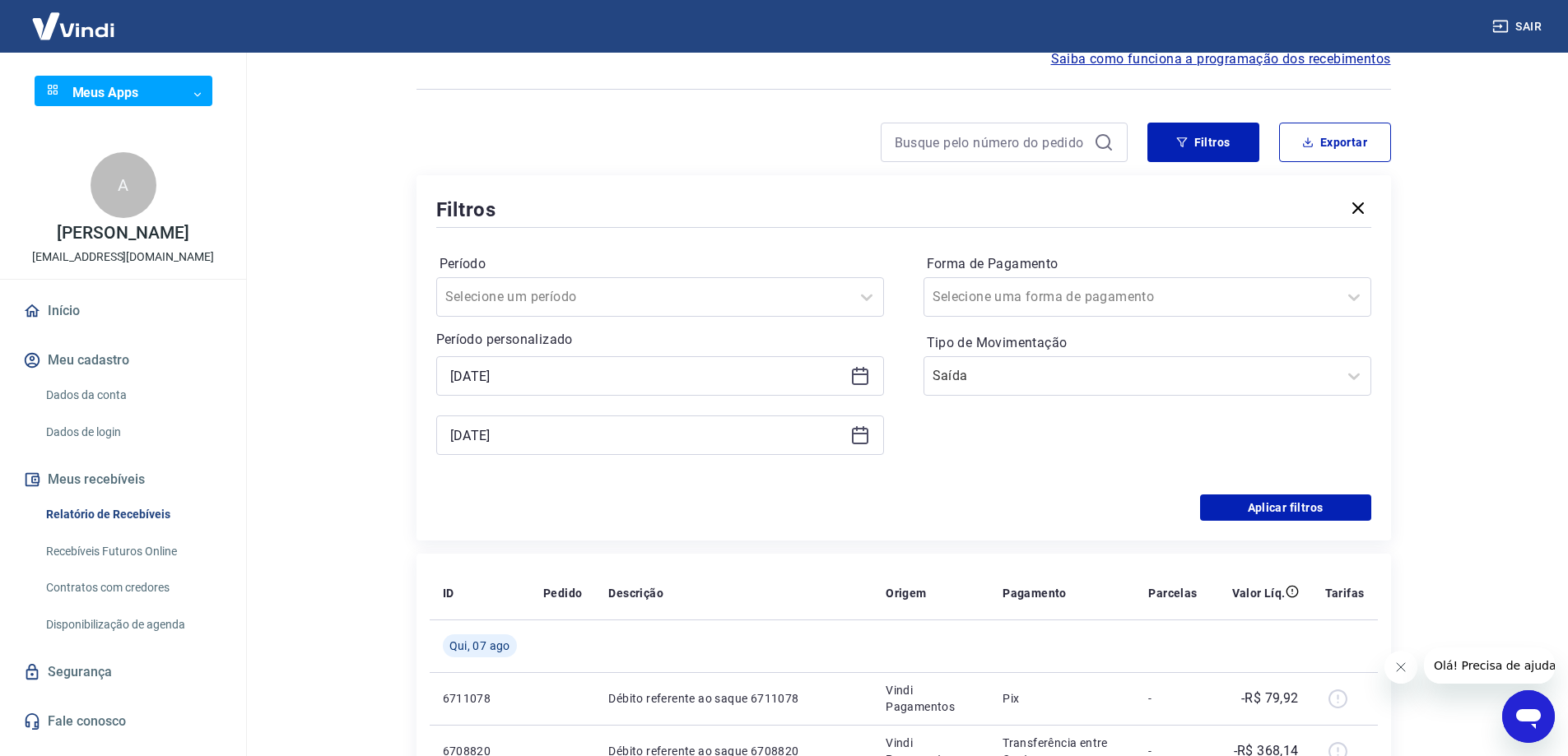
click at [859, 438] on icon at bounding box center [860, 436] width 20 height 20
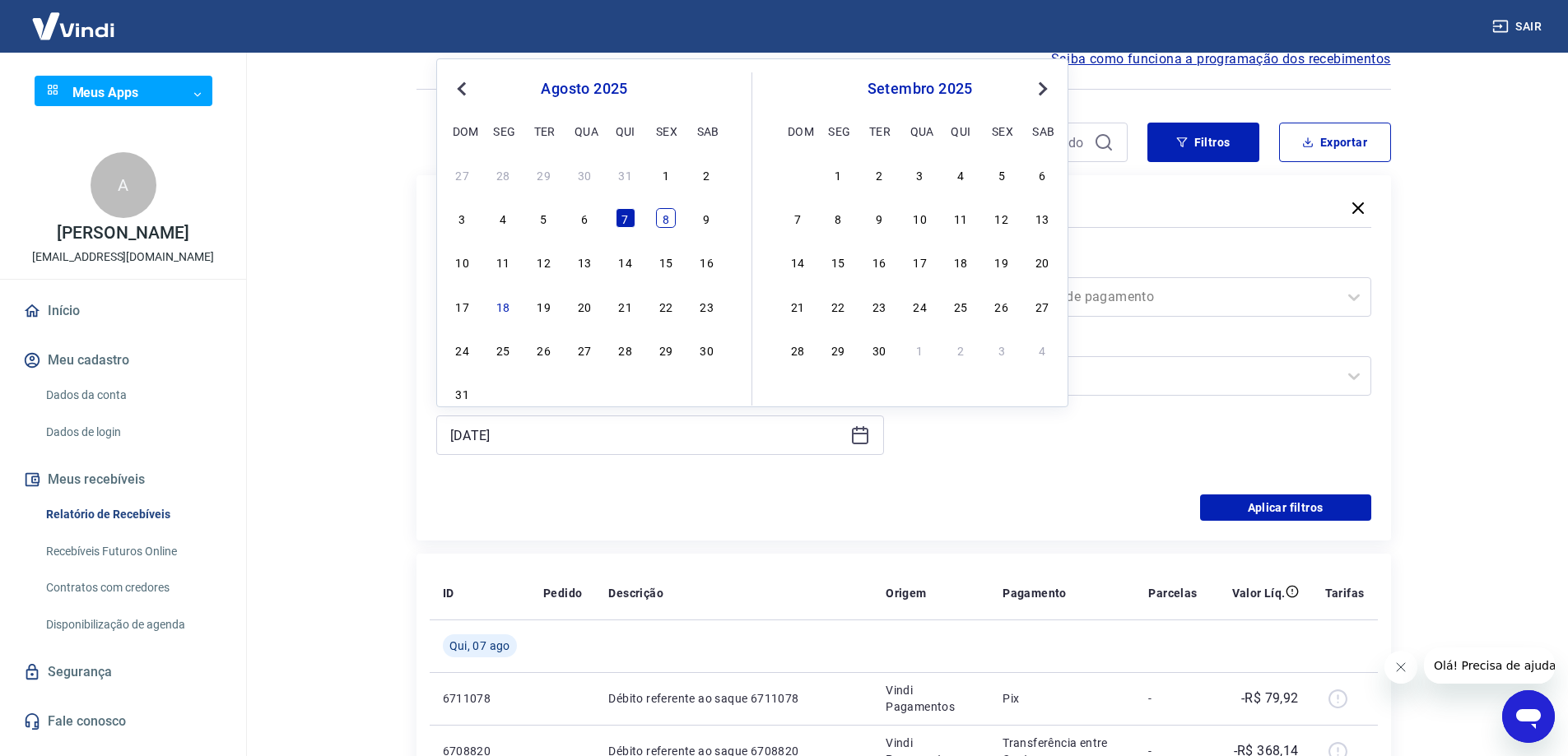
click at [665, 224] on div "8" at bounding box center [666, 219] width 20 height 20
type input "08/08/2025"
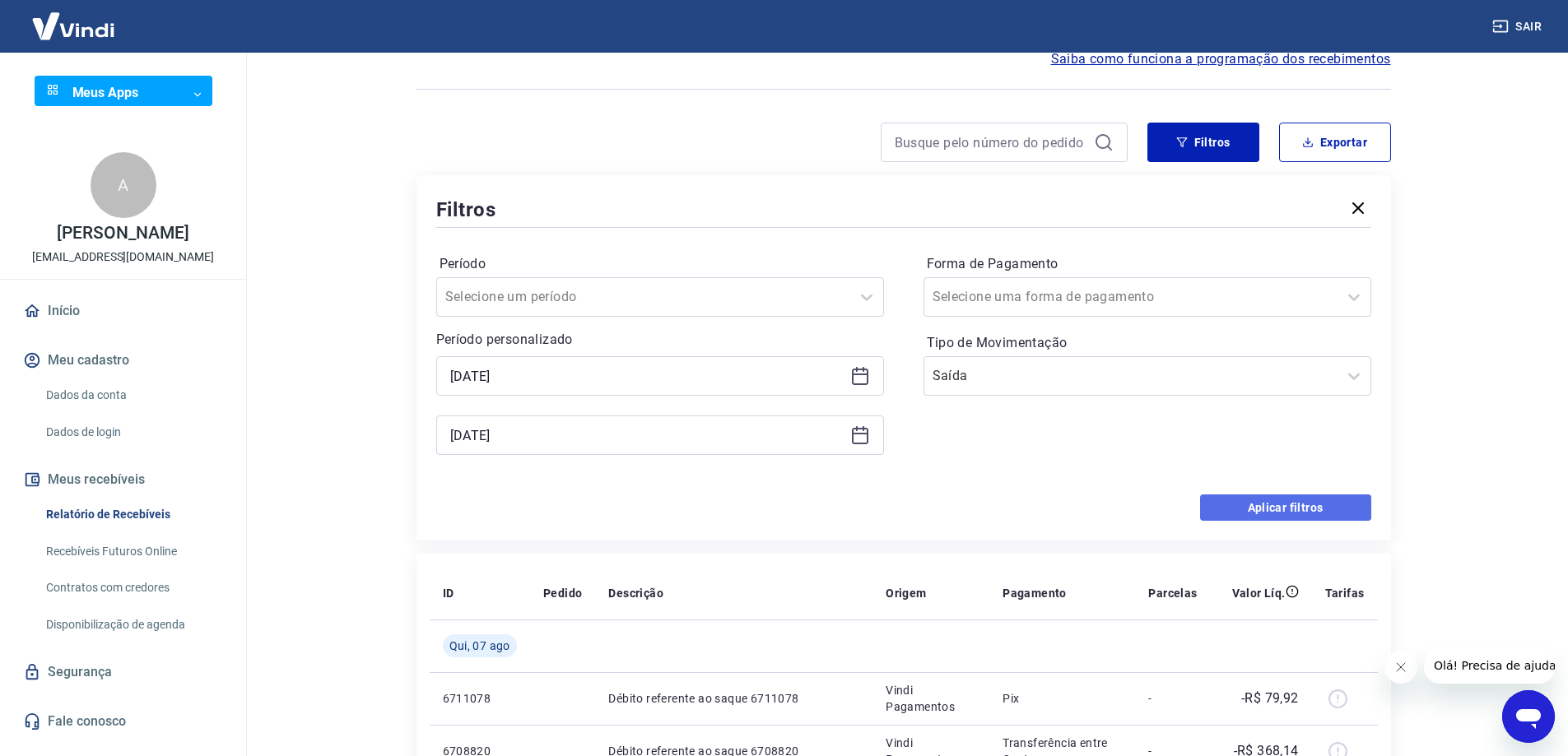
click at [1270, 502] on button "Aplicar filtros" at bounding box center [1285, 508] width 171 height 27
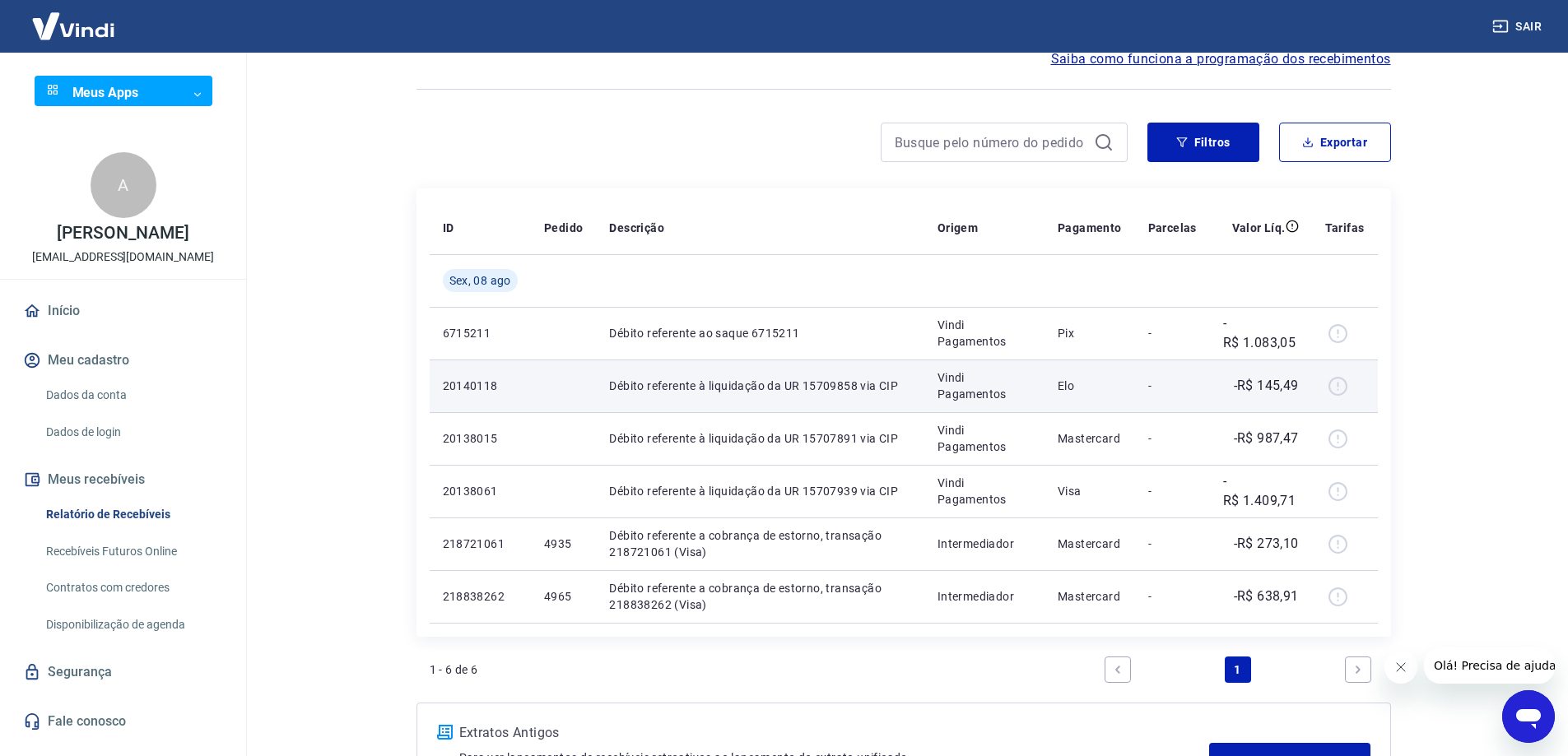
scroll to position [164, 0]
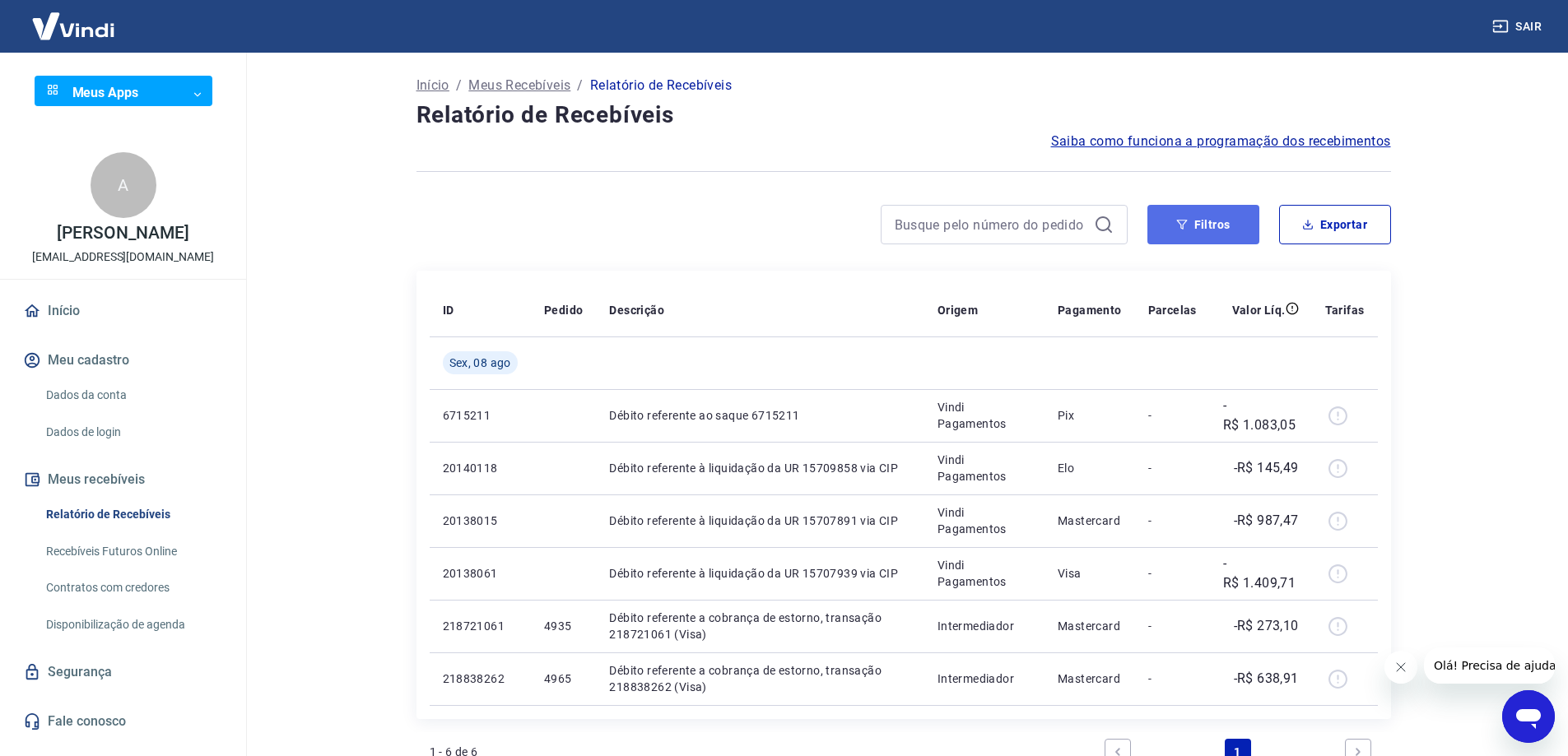
click at [1208, 242] on button "Filtros" at bounding box center [1203, 224] width 112 height 39
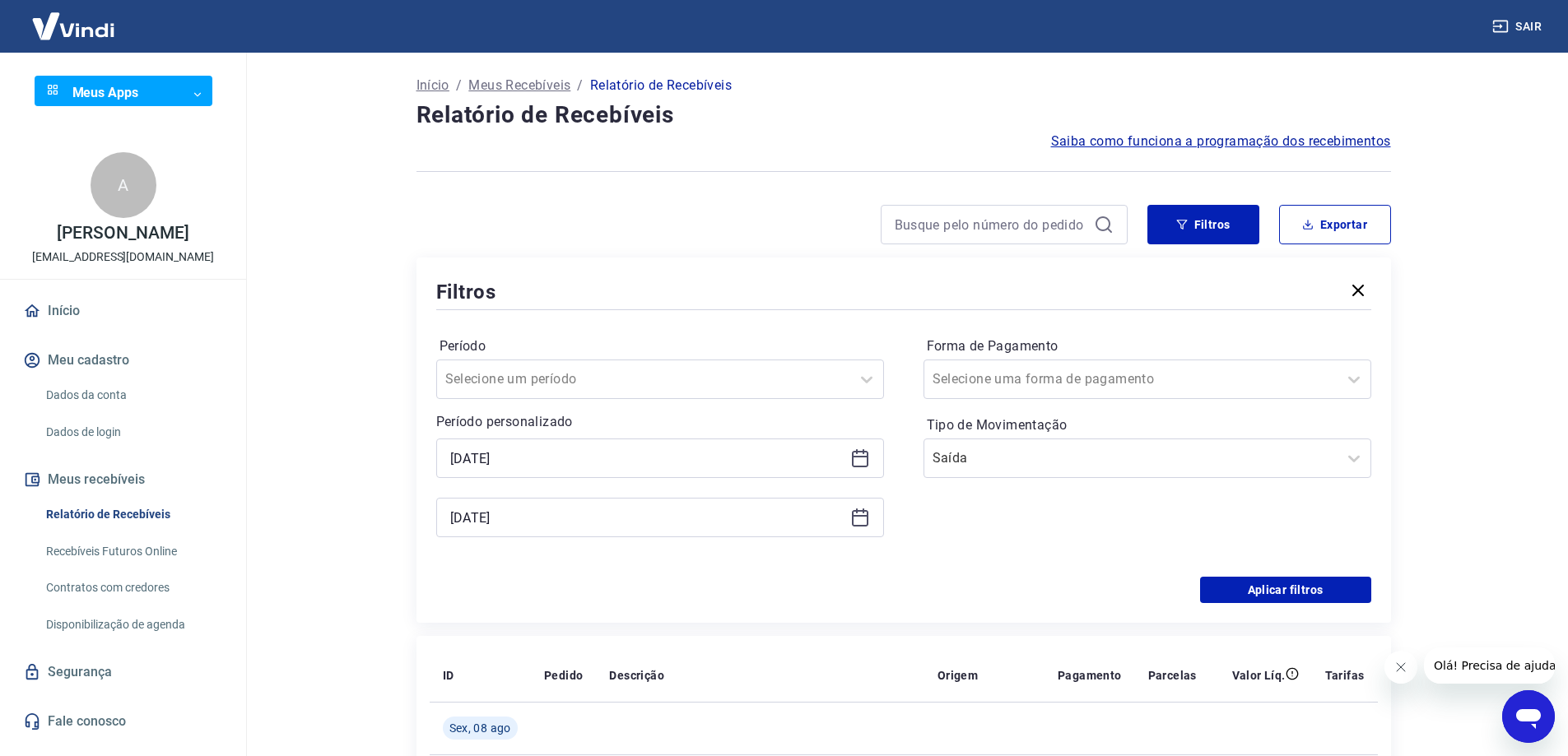
click at [864, 523] on icon at bounding box center [860, 518] width 20 height 20
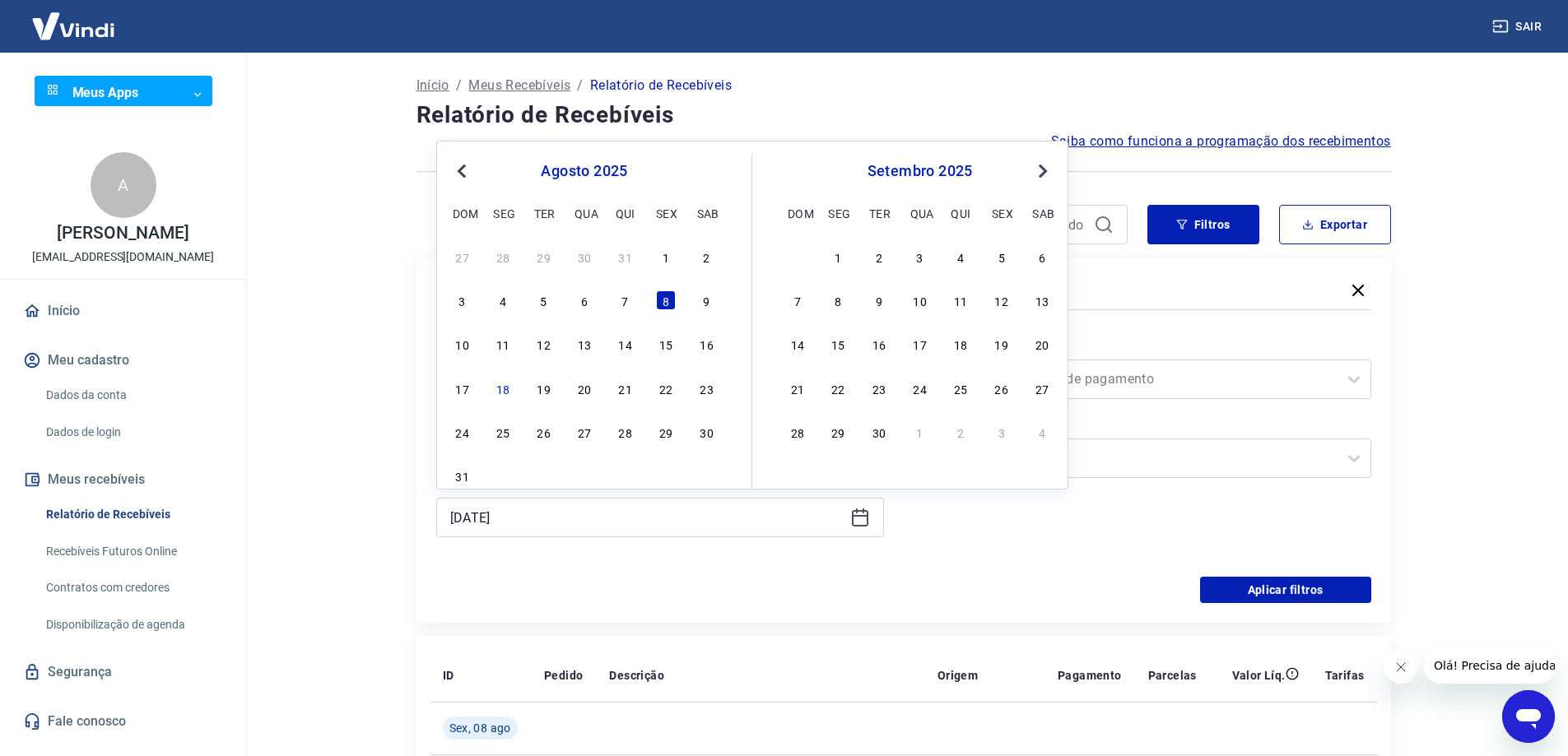
click at [503, 348] on div "11" at bounding box center [503, 344] width 20 height 20
type input "11/08/2025"
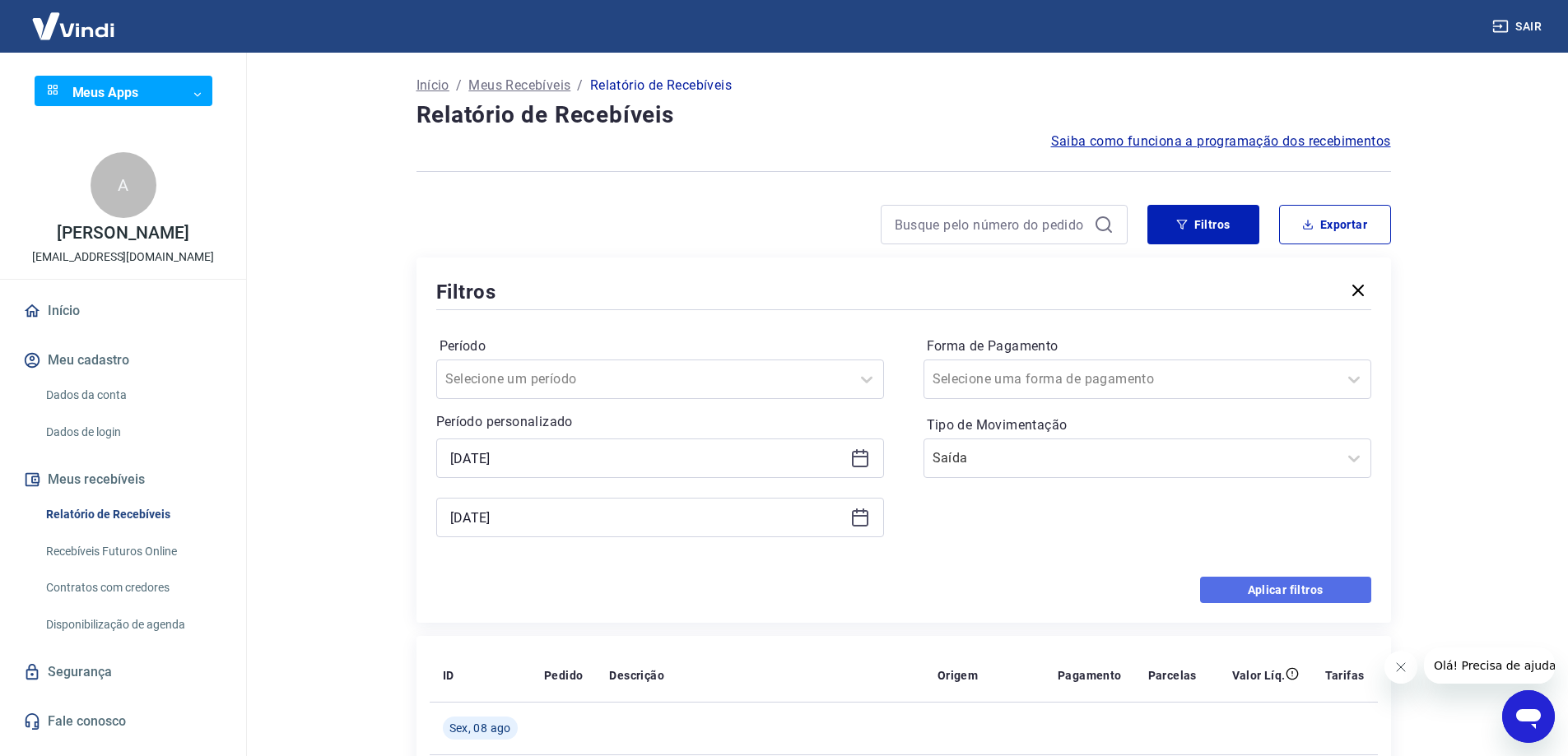
click at [1289, 594] on button "Aplicar filtros" at bounding box center [1285, 590] width 171 height 27
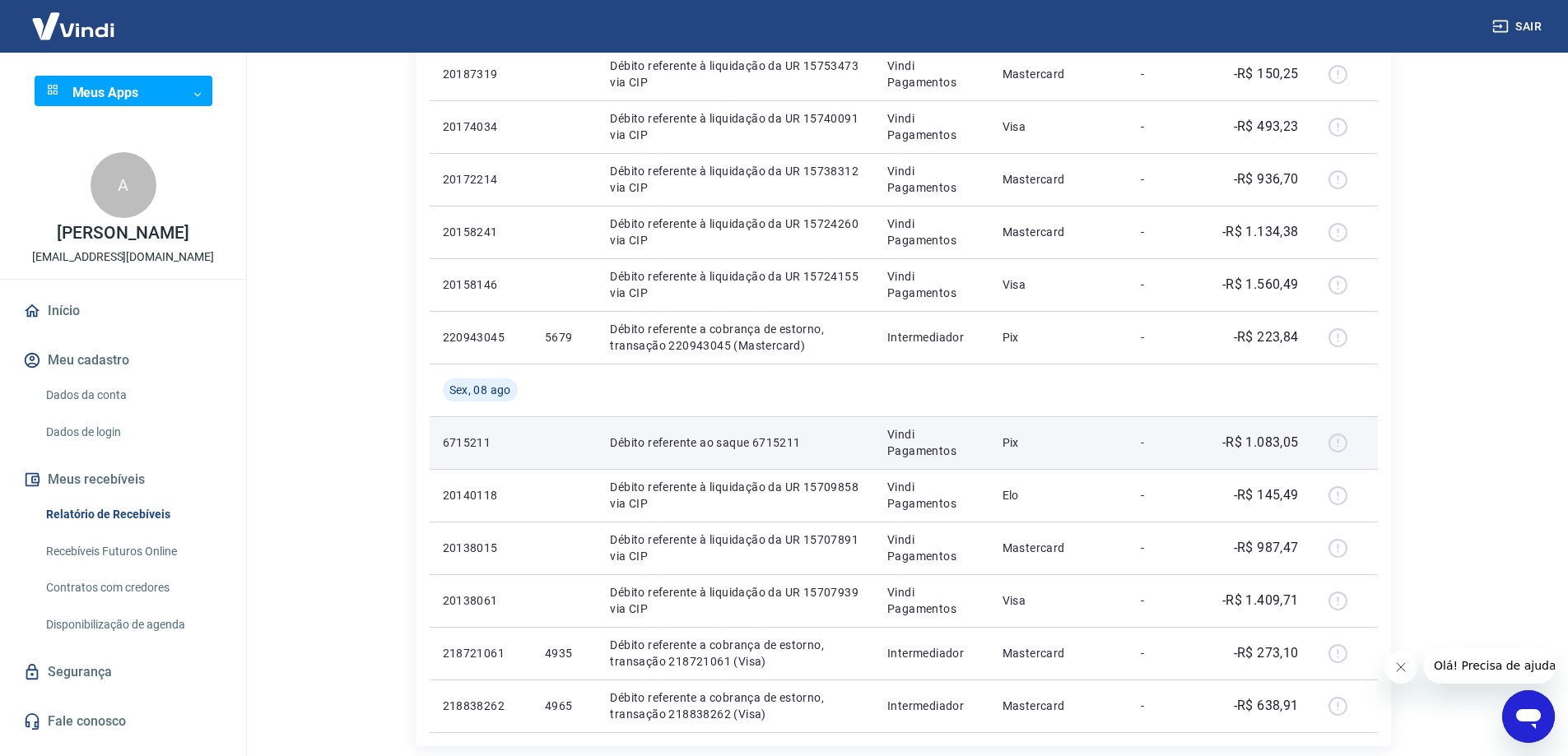
scroll to position [582, 0]
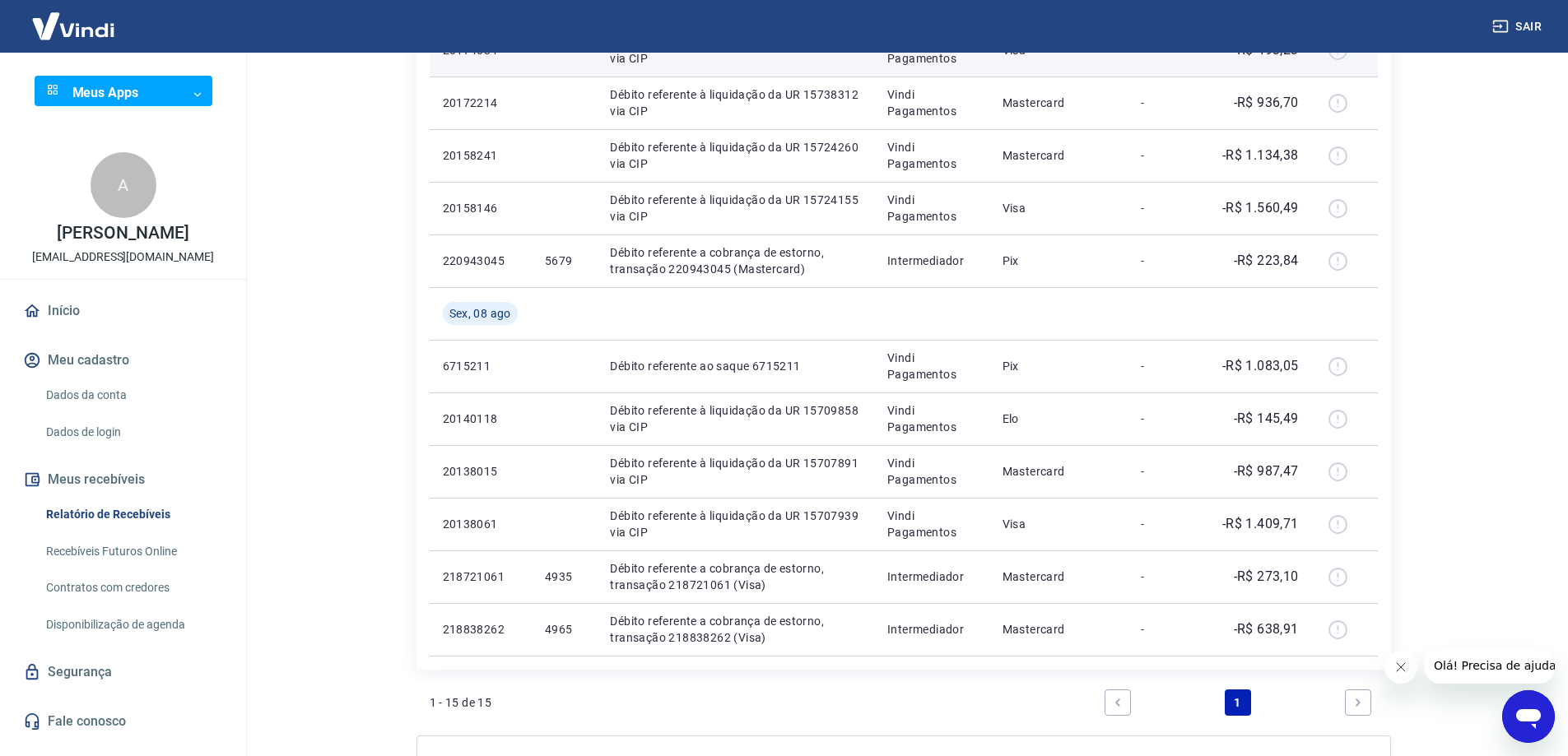
scroll to position [741, 0]
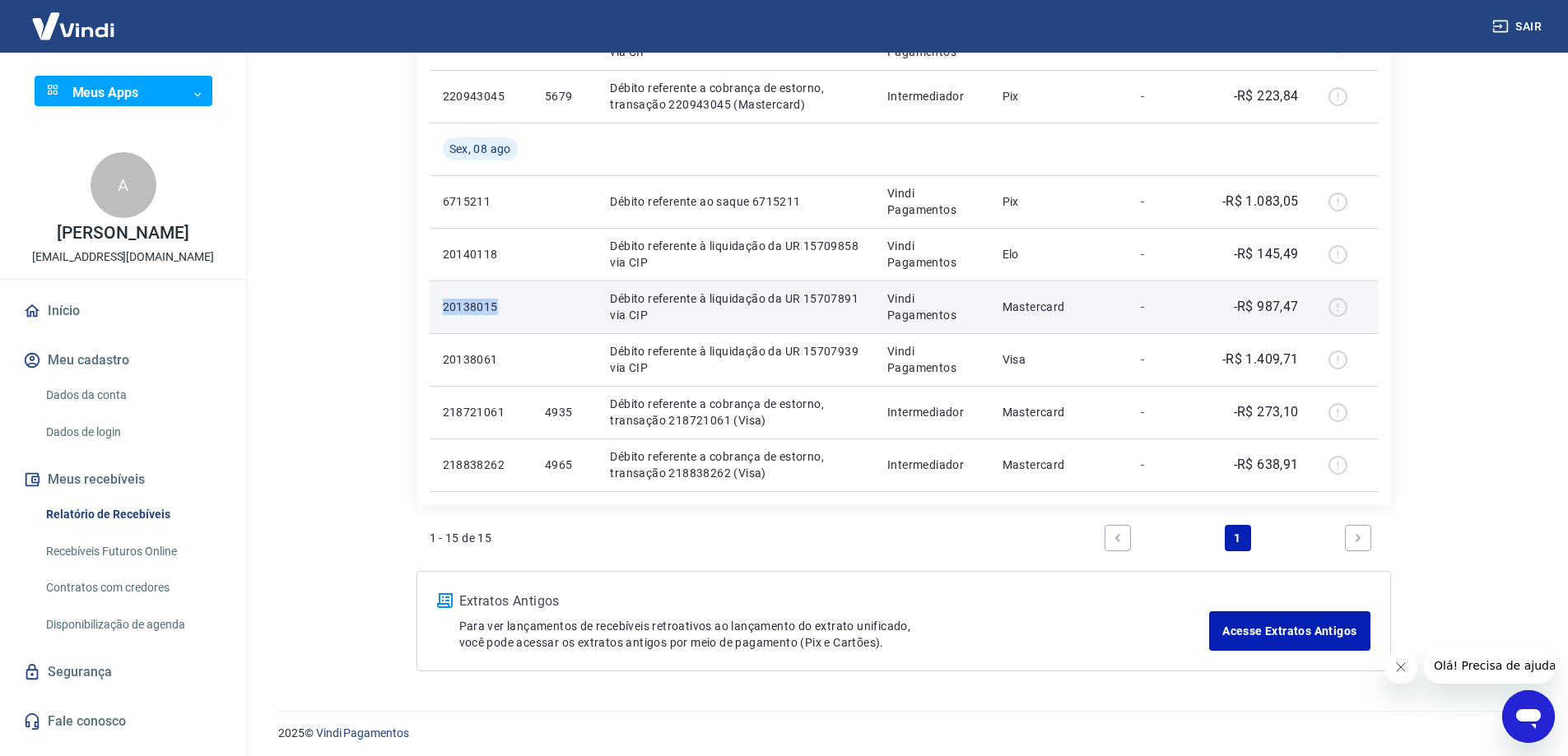
drag, startPoint x: 442, startPoint y: 306, endPoint x: 498, endPoint y: 310, distance: 56.1
click at [498, 310] on p "20138015" at bounding box center [481, 307] width 76 height 17
